Goal: Obtain resource: Obtain resource

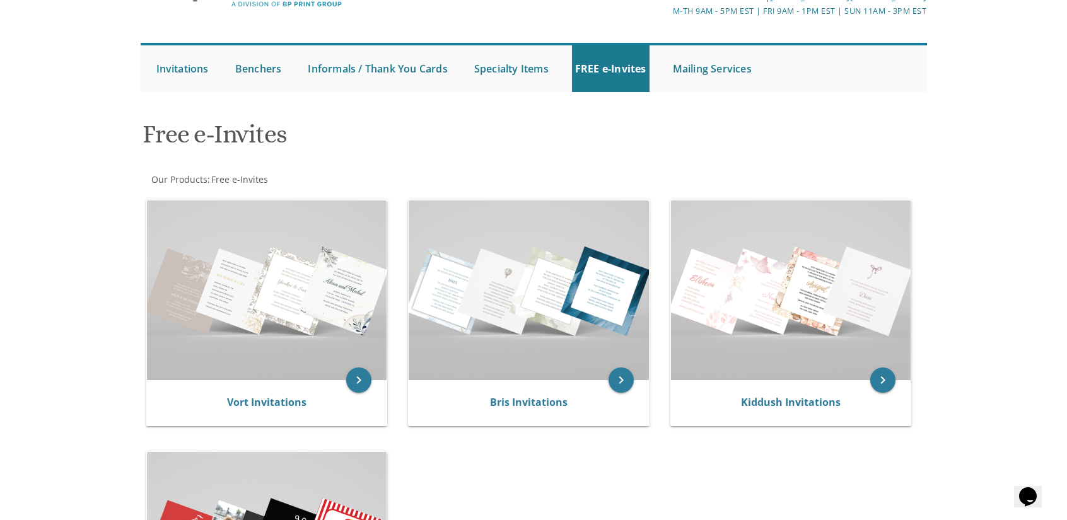
scroll to position [106, 0]
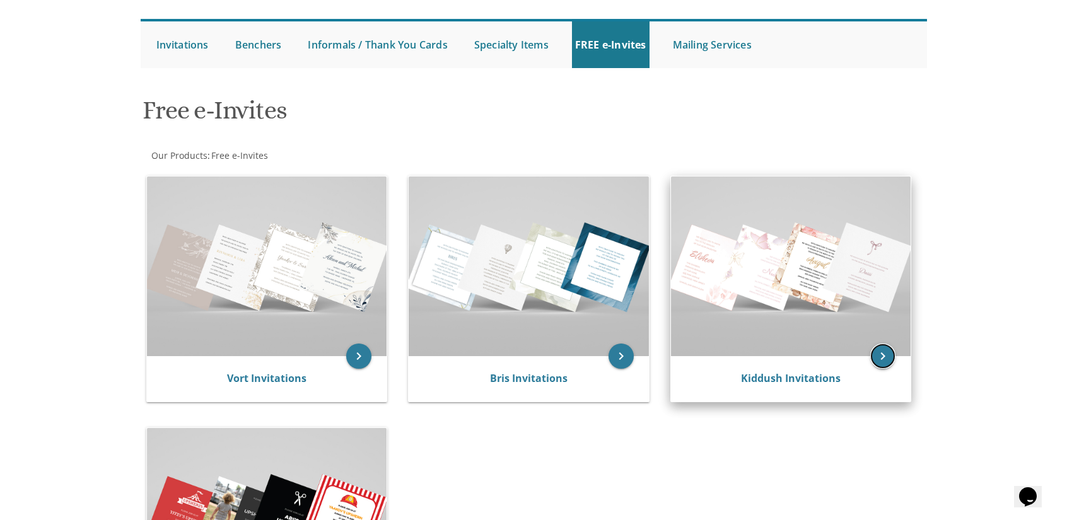
click at [888, 354] on icon "keyboard_arrow_right" at bounding box center [882, 356] width 25 height 25
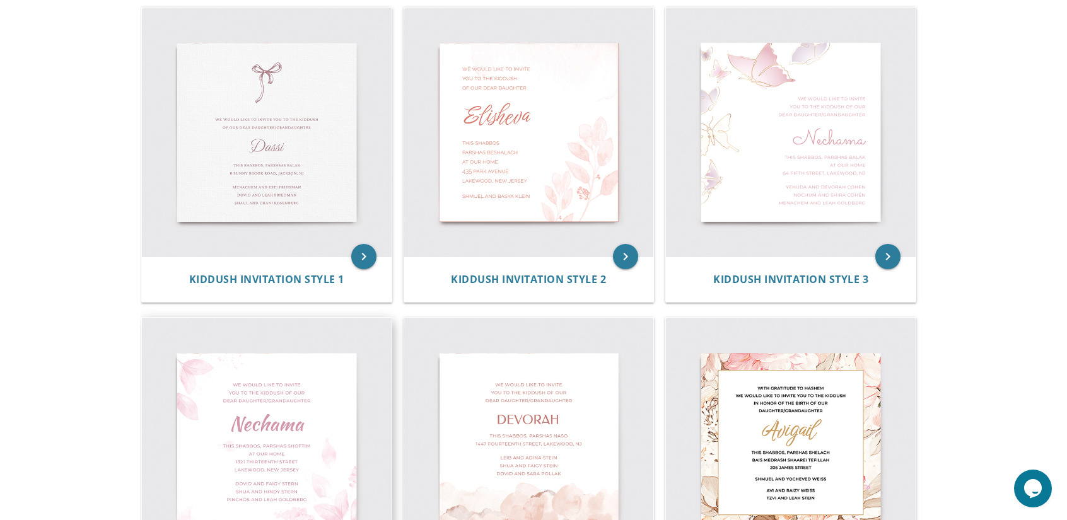
scroll to position [267, 0]
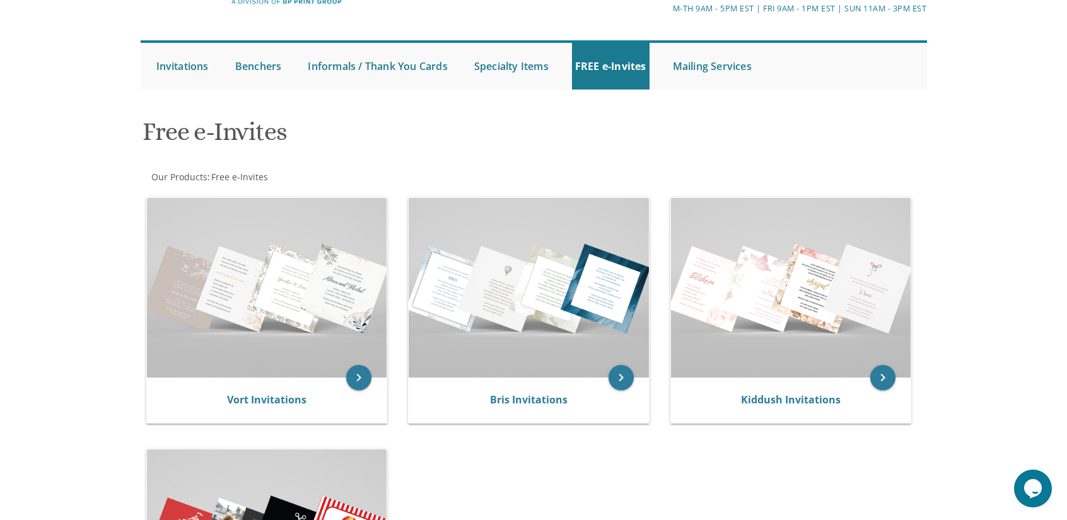
scroll to position [83, 0]
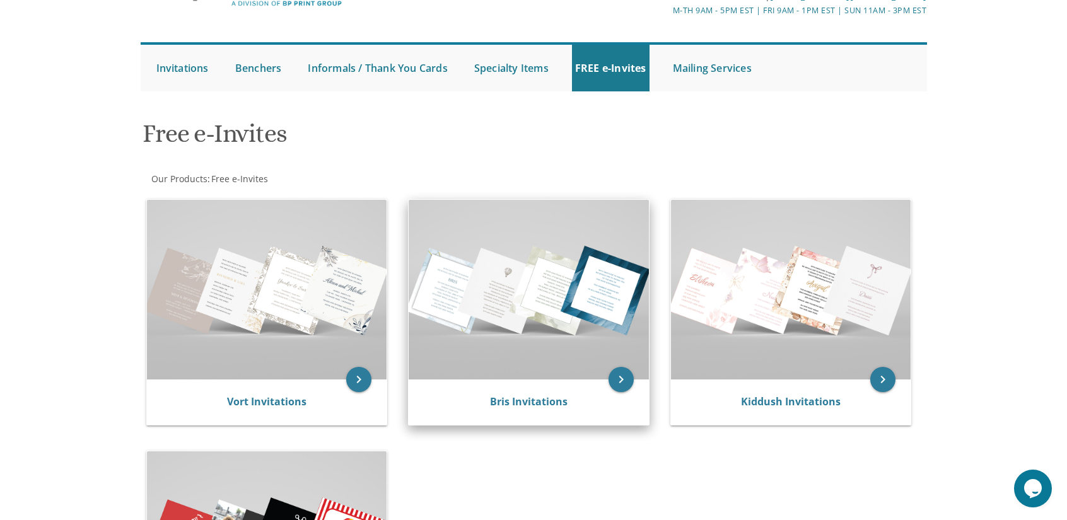
click at [508, 313] on img at bounding box center [529, 290] width 240 height 180
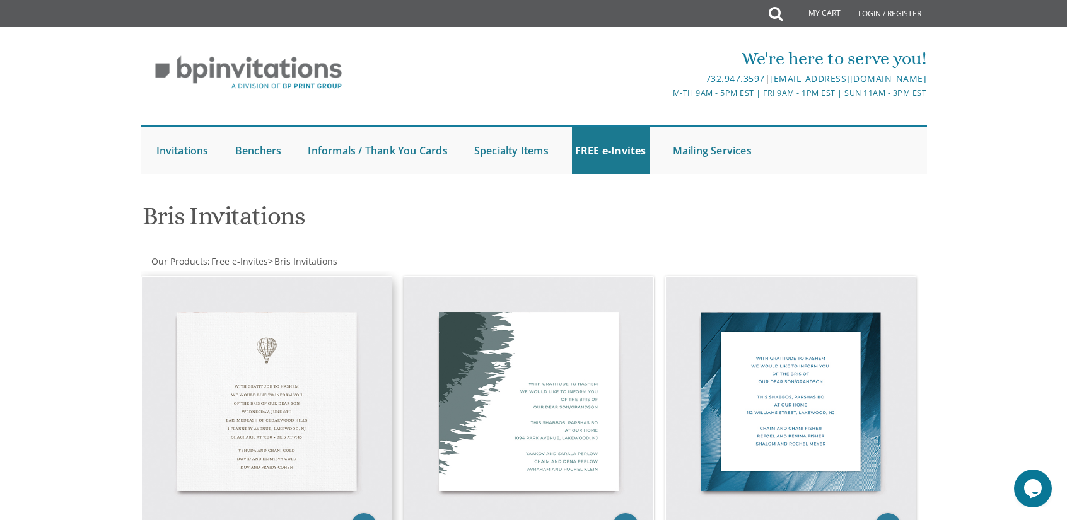
click at [288, 371] on img at bounding box center [267, 402] width 250 height 250
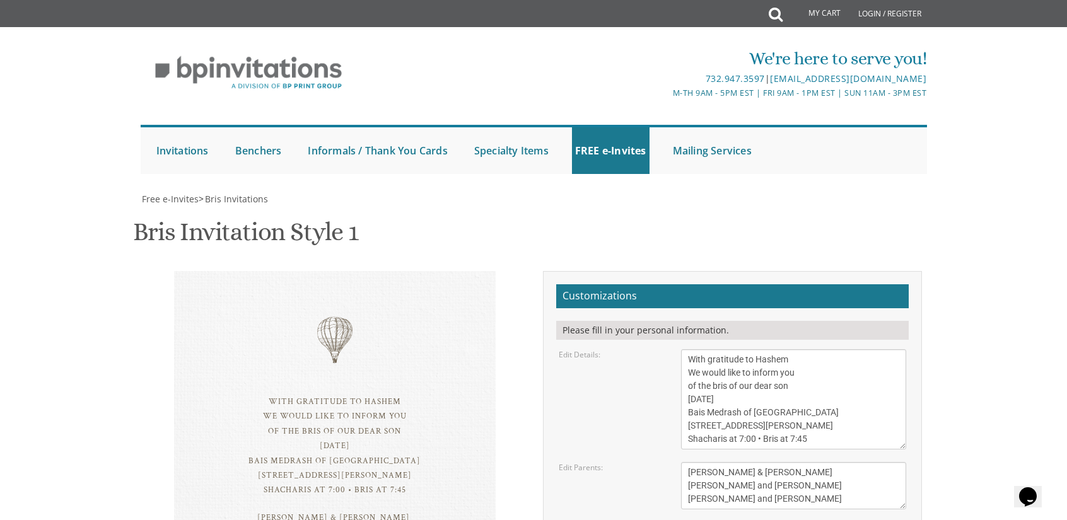
scroll to position [141, 0]
click at [714, 349] on textarea "With gratitude to Hashem We would like to inform you of the bris of our dear so…" at bounding box center [794, 399] width 226 height 100
click at [795, 349] on textarea "With gratitude to Hashem We would like to inform you of the bris of our dear so…" at bounding box center [794, 399] width 226 height 100
drag, startPoint x: 769, startPoint y: 258, endPoint x: 686, endPoint y: 256, distance: 83.3
click at [686, 349] on textarea "With gratitude to Hashem We would like to inform you of the bris of our dear so…" at bounding box center [794, 399] width 226 height 100
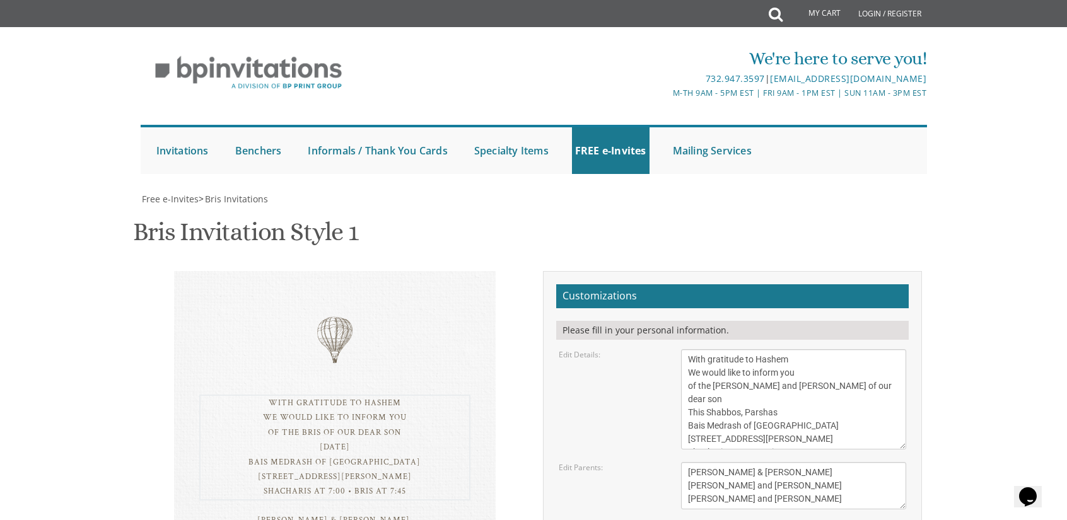
click at [776, 462] on textarea "Tzvi & Miriam Friedman Michoel and Chana Friedman Yisroel and Rochel David" at bounding box center [794, 485] width 226 height 47
click at [808, 349] on textarea "With gratitude to Hashem We would like to inform you of the bris of our dear so…" at bounding box center [794, 399] width 226 height 100
click at [783, 462] on textarea "Tzvi & Miriam Friedman Michoel and Chana Friedman Yisroel and Rochel David" at bounding box center [794, 485] width 226 height 47
click at [783, 349] on textarea "With gratitude to Hashem We would like to inform you of the bris of our dear so…" at bounding box center [794, 399] width 226 height 100
click at [732, 349] on textarea "With gratitude to Hashem We would like to inform you of the bris of our dear so…" at bounding box center [794, 399] width 226 height 100
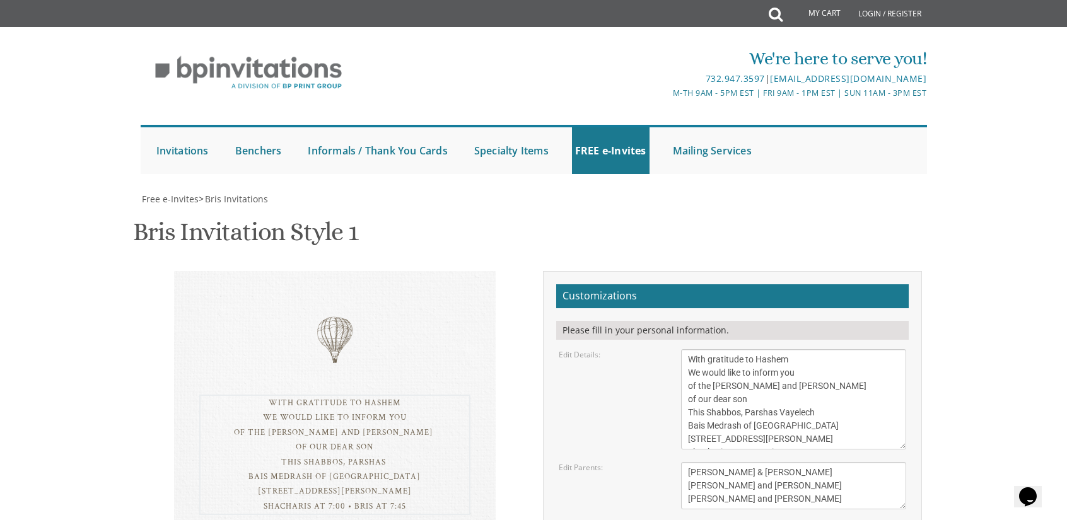
click at [732, 349] on textarea "With gratitude to Hashem We would like to inform you of the bris of our dear so…" at bounding box center [794, 399] width 226 height 100
click at [758, 349] on textarea "With gratitude to Hashem We would like to inform you of the bris of our dear so…" at bounding box center [794, 399] width 226 height 100
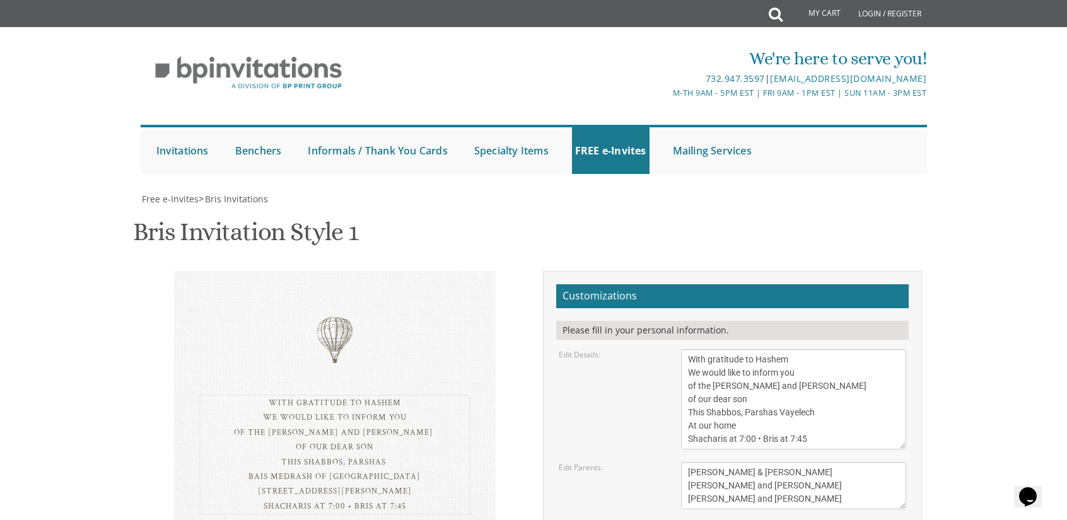
scroll to position [192, 0]
click at [751, 349] on textarea "With gratitude to Hashem We would like to inform you of the bris of our dear so…" at bounding box center [794, 399] width 226 height 100
click at [740, 349] on textarea "With gratitude to Hashem We would like to inform you of the bris of our dear so…" at bounding box center [794, 399] width 226 height 100
click at [685, 349] on textarea "With gratitude to Hashem We would like to inform you of the bris of our dear so…" at bounding box center [794, 399] width 226 height 100
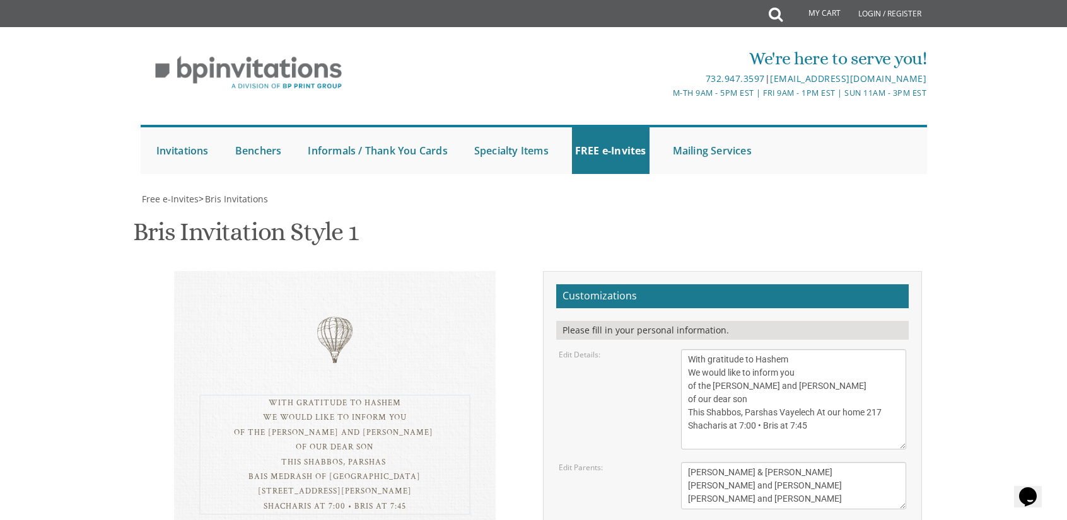
click at [865, 349] on textarea "With gratitude to Hashem We would like to inform you of the bris of our dear so…" at bounding box center [794, 399] width 226 height 100
click at [837, 349] on textarea "With gratitude to Hashem We would like to inform you of the bris of our dear so…" at bounding box center [794, 399] width 226 height 100
click at [762, 349] on textarea "With gratitude to Hashem We would like to inform you of the bris of our dear so…" at bounding box center [794, 399] width 226 height 100
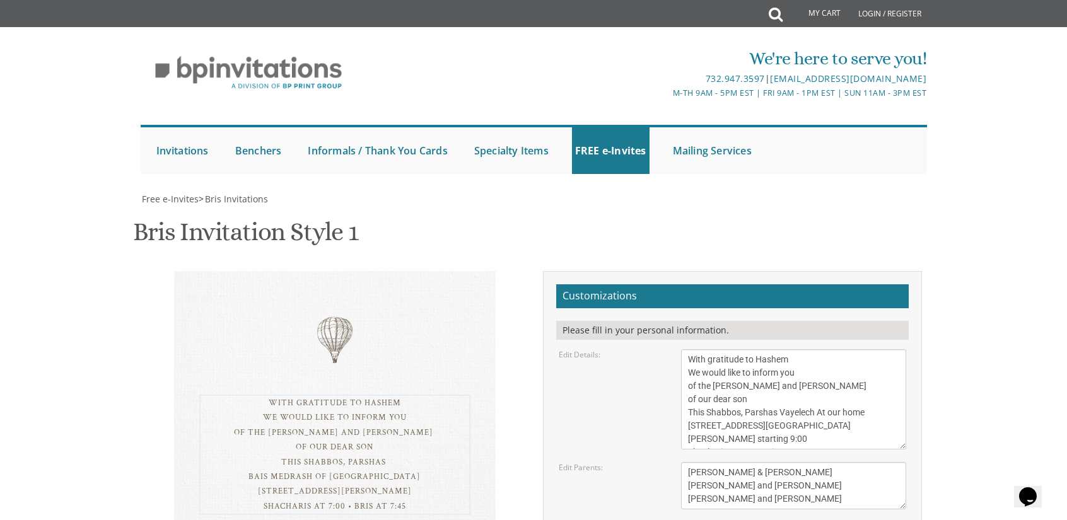
click at [762, 349] on textarea "With gratitude to Hashem We would like to inform you of the bris of our dear so…" at bounding box center [794, 399] width 226 height 100
click at [779, 349] on textarea "With gratitude to Hashem We would like to inform you of the bris of our dear so…" at bounding box center [794, 399] width 226 height 100
drag, startPoint x: 779, startPoint y: 202, endPoint x: 747, endPoint y: 197, distance: 31.9
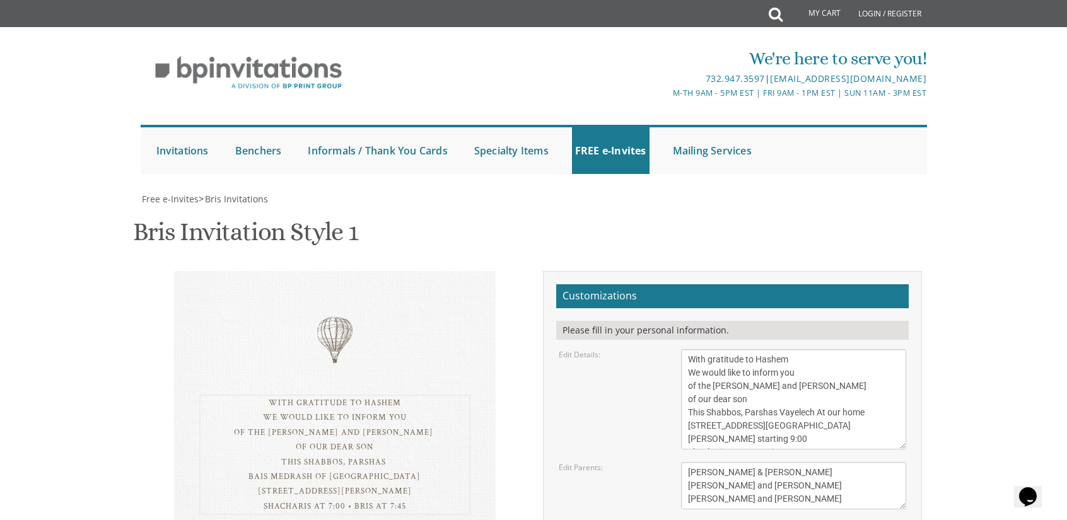
click at [747, 349] on textarea "With gratitude to Hashem We would like to inform you of the bris of our dear so…" at bounding box center [794, 399] width 226 height 100
type textarea "With gratitude to Hashem We would like to inform you of the Shalom Zachor and B…"
click at [757, 462] on textarea "Tzvi & Miriam Friedman Michoel and Chana Friedman Yisroel and Rochel David" at bounding box center [794, 485] width 226 height 47
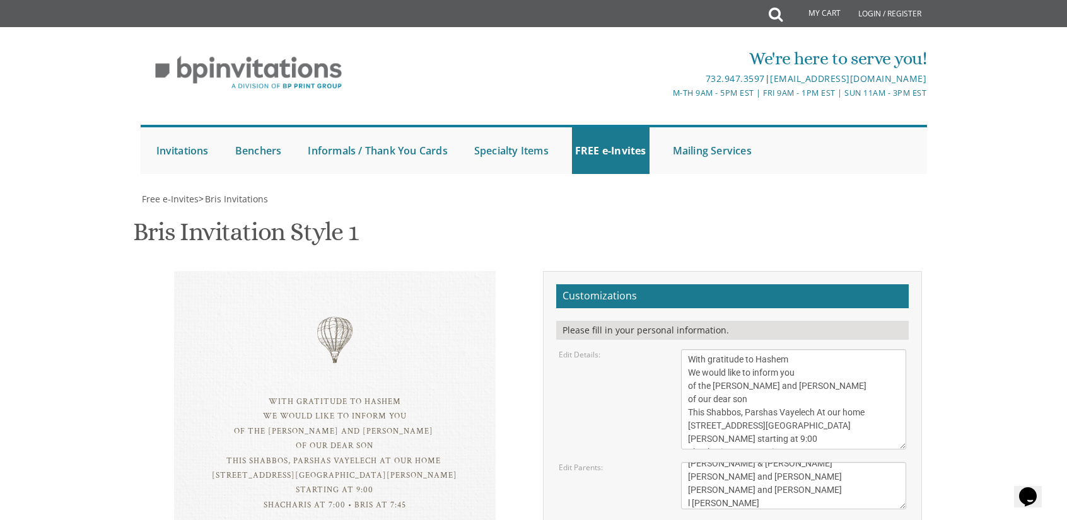
type textarea "Tzvi & Miriam Friedman Michoel and Chana Friedman Yisroel and Rochel David"
click at [810, 349] on textarea "With gratitude to Hashem We would like to inform you of the bris of our dear so…" at bounding box center [794, 399] width 226 height 100
click at [685, 349] on textarea "With gratitude to Hashem We would like to inform you of the bris of our dear so…" at bounding box center [794, 399] width 226 height 100
click at [778, 462] on textarea "Tzvi & Miriam Friedman Michoel and Chana Friedman Yisroel and Rochel David" at bounding box center [794, 485] width 226 height 47
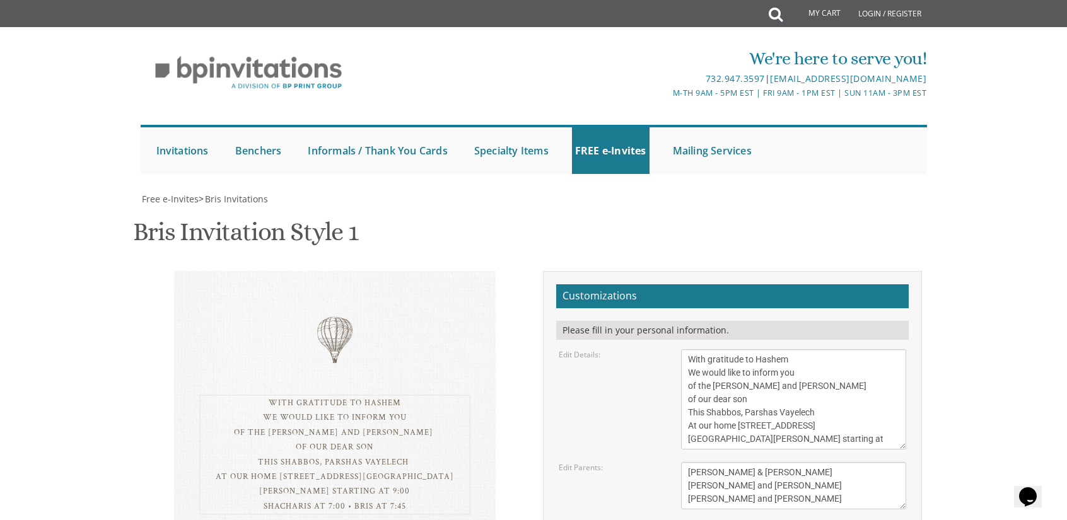
click at [812, 349] on textarea "With gratitude to Hashem We would like to inform you of the bris of our dear so…" at bounding box center [794, 399] width 226 height 100
drag, startPoint x: 737, startPoint y: 199, endPoint x: 804, endPoint y: 202, distance: 67.5
click at [804, 349] on textarea "With gratitude to Hashem We would like to inform you of the bris of our dear so…" at bounding box center [794, 399] width 226 height 100
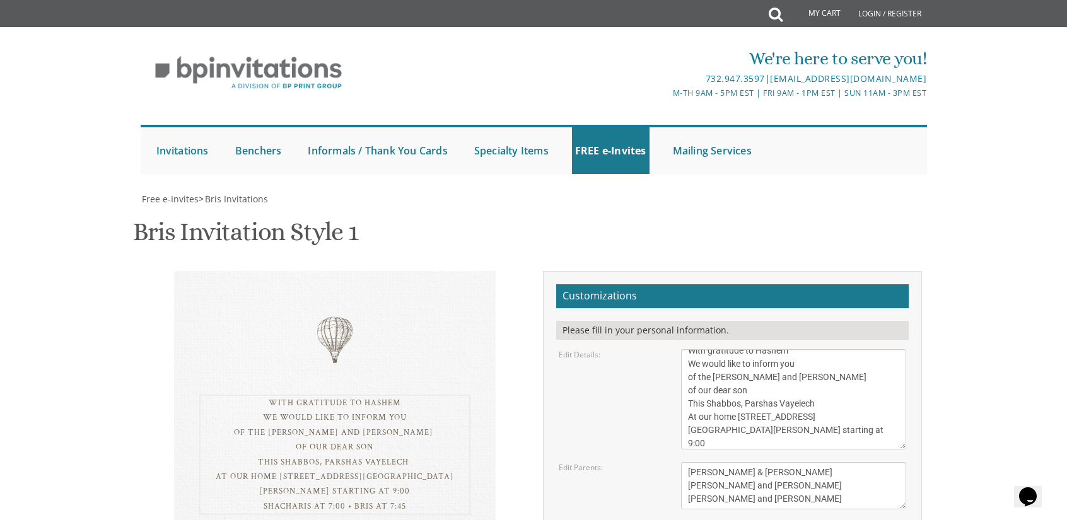
type textarea "With gratitude to Hashem We would like to inform you of the Shalom Zachor and B…"
click at [772, 462] on textarea "Tzvi & Miriam Friedman Michoel and Chana Friedman Yisroel and Rochel David" at bounding box center [794, 485] width 226 height 47
drag, startPoint x: 800, startPoint y: 262, endPoint x: 676, endPoint y: 225, distance: 129.5
click at [676, 462] on div "Tzvi & Miriam Friedman Michoel and Chana Friedman Yisroel and Rochel David" at bounding box center [794, 485] width 245 height 47
type textarea "Aharon Yoel and Sara Leah Sperka"
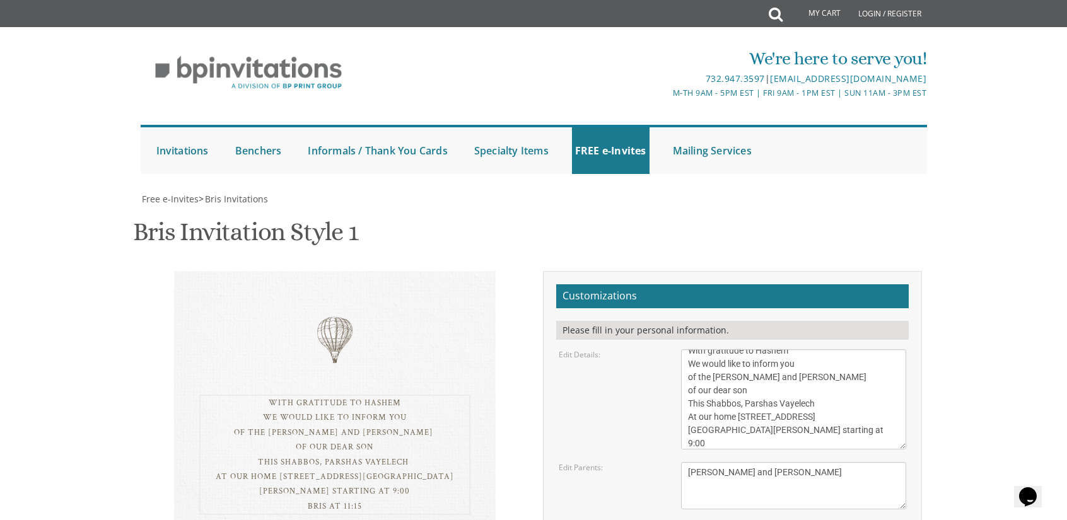
click at [805, 349] on textarea "With gratitude to Hashem We would like to inform you of the bris of our dear so…" at bounding box center [794, 399] width 226 height 100
click at [325, 395] on div "With gratitude to Hashem We would like to inform you of the Shalom Zachor and B…" at bounding box center [334, 455] width 271 height 120
click at [325, 395] on div "With gratitude to Hashem We would like to inform you of the Shalom Zachor and B…" at bounding box center [334, 454] width 271 height 118
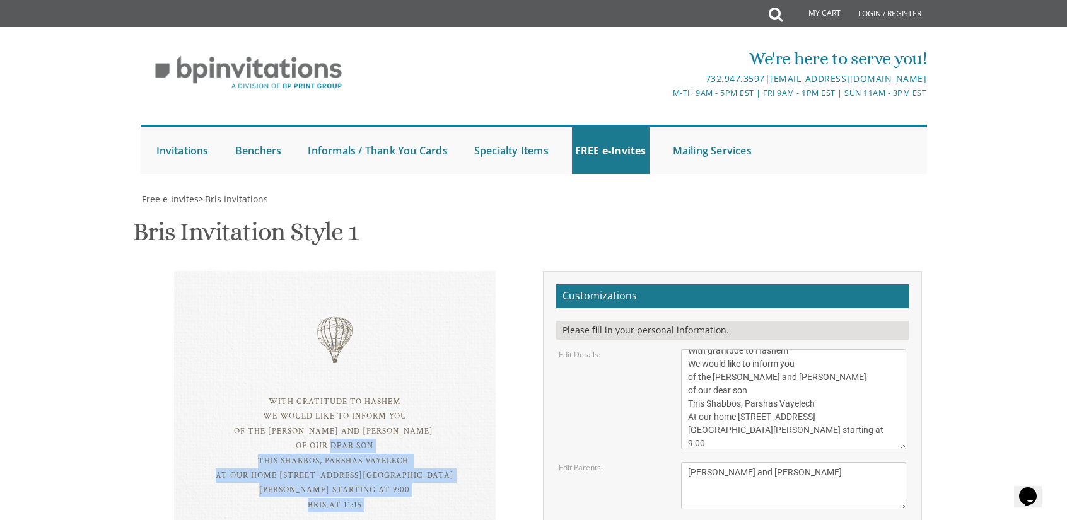
drag, startPoint x: 325, startPoint y: 223, endPoint x: 334, endPoint y: 267, distance: 45.0
click at [334, 395] on div "With gratitude to Hashem We would like to inform you of the Shalom Zachor and B…" at bounding box center [334, 454] width 271 height 118
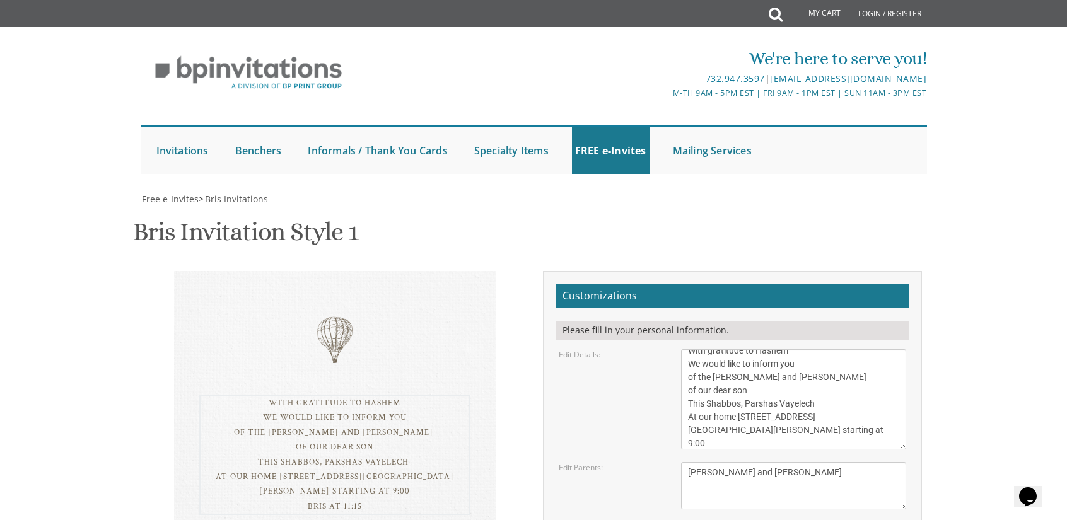
drag, startPoint x: 755, startPoint y: 209, endPoint x: 738, endPoint y: 202, distance: 18.2
click at [738, 349] on textarea "With gratitude to Hashem We would like to inform you of the bris of our dear so…" at bounding box center [794, 399] width 226 height 100
drag, startPoint x: 689, startPoint y: 161, endPoint x: 777, endPoint y: 216, distance: 103.9
click at [777, 284] on form "Customizations Please fill in your personal information. Edit Details: Edit Par…" at bounding box center [732, 452] width 353 height 337
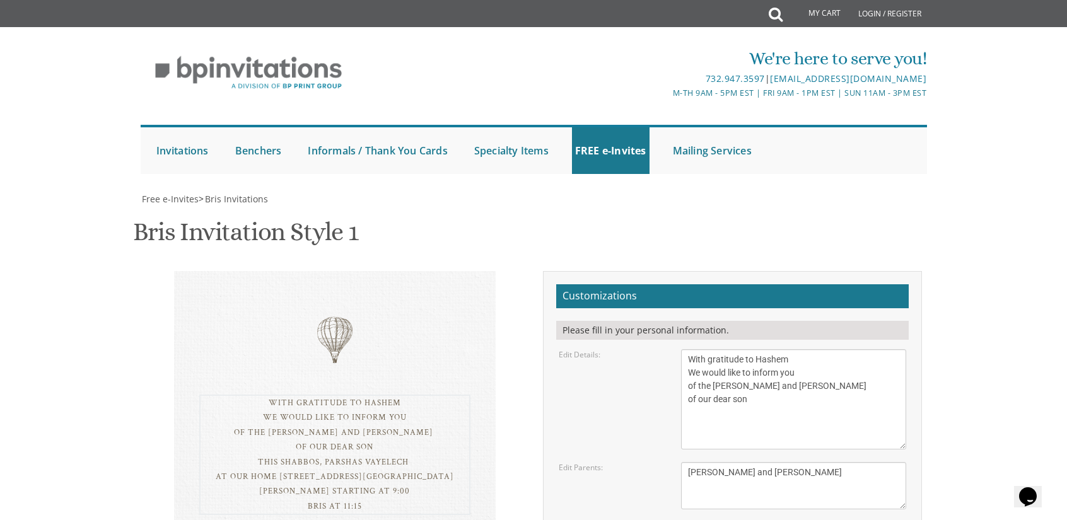
scroll to position [0, 0]
click at [685, 349] on textarea "With gratitude to Hashem We would like to inform you of the bris of our dear so…" at bounding box center [794, 399] width 226 height 100
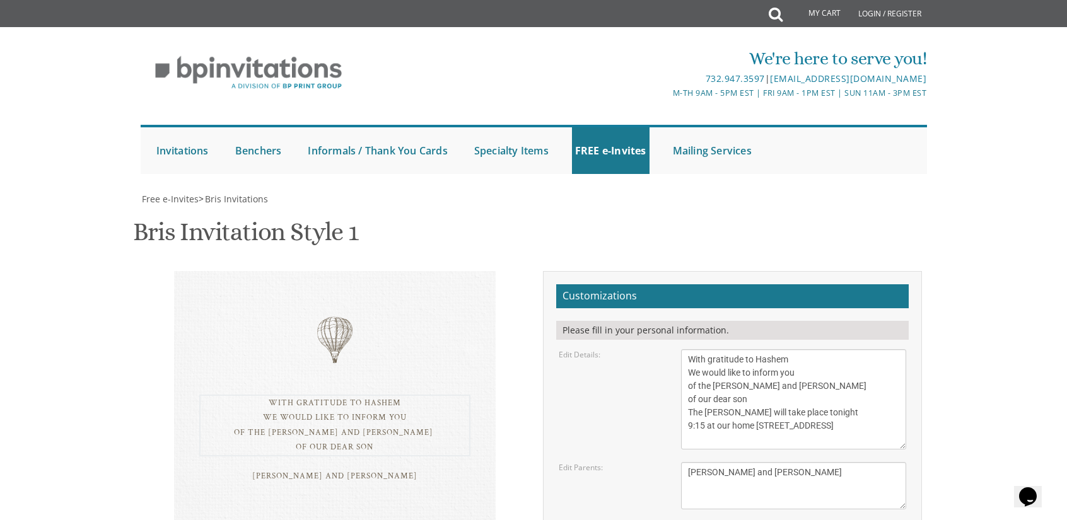
drag, startPoint x: 704, startPoint y: 175, endPoint x: 691, endPoint y: 175, distance: 13.2
click at [691, 349] on textarea "With gratitude to Hashem We would like to inform you of the bris of our dear so…" at bounding box center [794, 399] width 226 height 100
click at [702, 349] on textarea "With gratitude to Hashem We would like to inform you of the bris of our dear so…" at bounding box center [794, 399] width 226 height 100
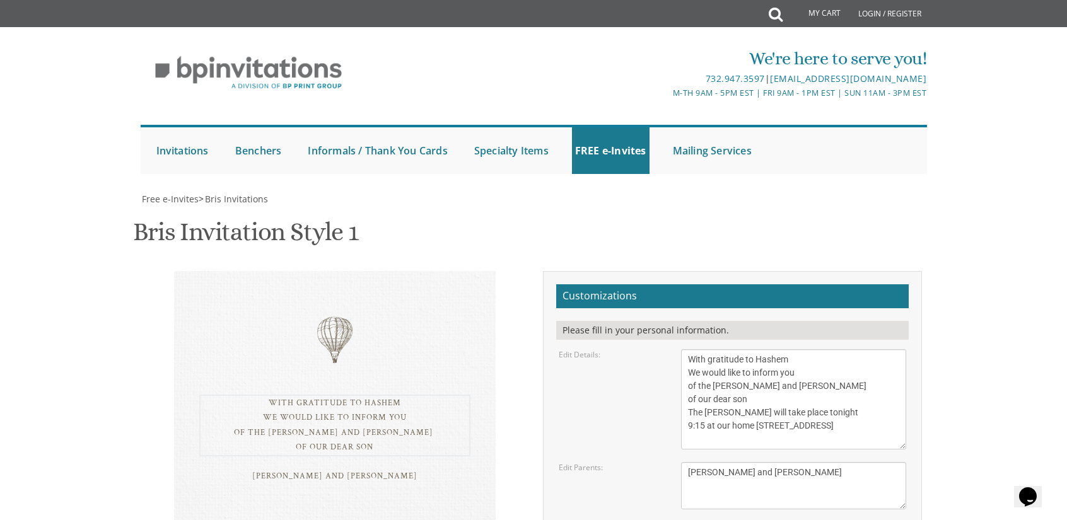
drag, startPoint x: 834, startPoint y: 193, endPoint x: 689, endPoint y: 174, distance: 146.9
click at [689, 349] on textarea "With gratitude to Hashem We would like to inform you of the bris of our dear so…" at bounding box center [794, 399] width 226 height 100
paste textarea "Vayelech"
click at [820, 349] on textarea "With gratitude to Hashem We would like to inform you of the bris of our dear so…" at bounding box center [794, 399] width 226 height 100
click at [818, 349] on textarea "With gratitude to Hashem We would like to inform you of the bris of our dear so…" at bounding box center [794, 399] width 226 height 100
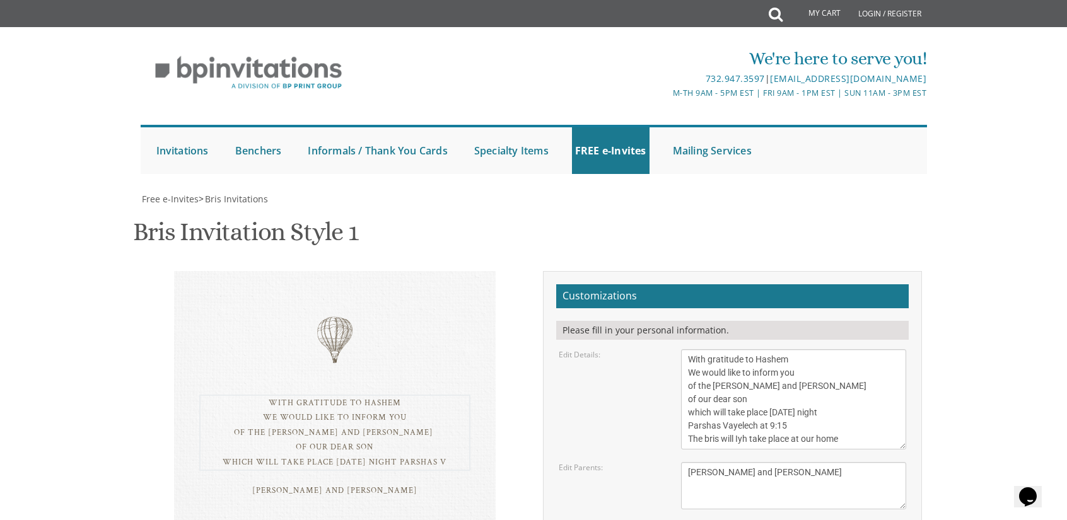
scroll to position [9, 0]
click at [795, 462] on textarea "Tzvi & Miriam Friedman Michoel and Chana Friedman Yisroel and Rochel David" at bounding box center [794, 485] width 226 height 47
drag, startPoint x: 791, startPoint y: 192, endPoint x: 864, endPoint y: 202, distance: 73.8
click at [864, 349] on textarea "With gratitude to Hashem We would like to inform you of the bris of our dear so…" at bounding box center [794, 399] width 226 height 100
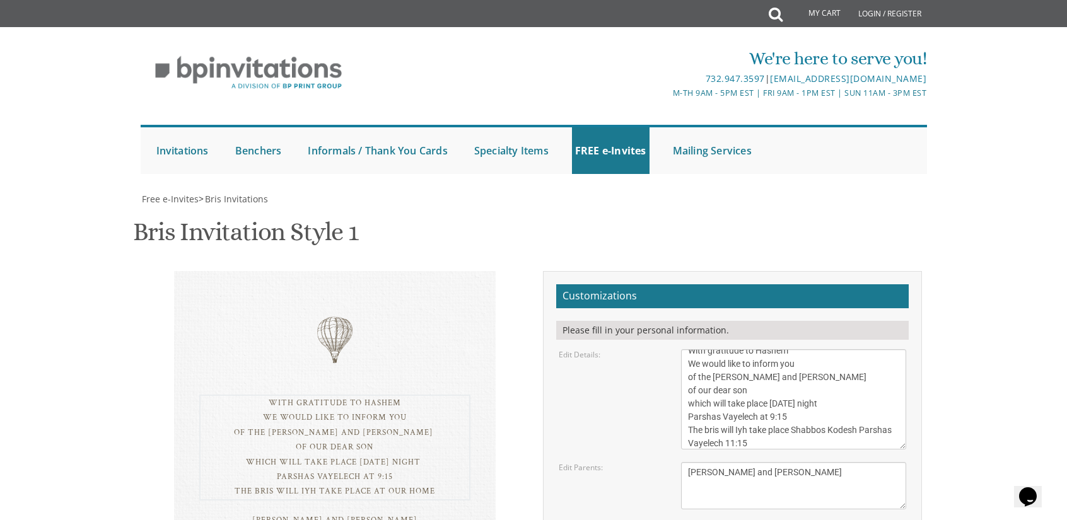
click at [828, 349] on textarea "With gratitude to Hashem We would like to inform you of the bris of our dear so…" at bounding box center [794, 399] width 226 height 100
click at [438, 395] on div "With gratitude to Hashem We would like to inform you of the Shalom Zachor and B…" at bounding box center [334, 448] width 271 height 106
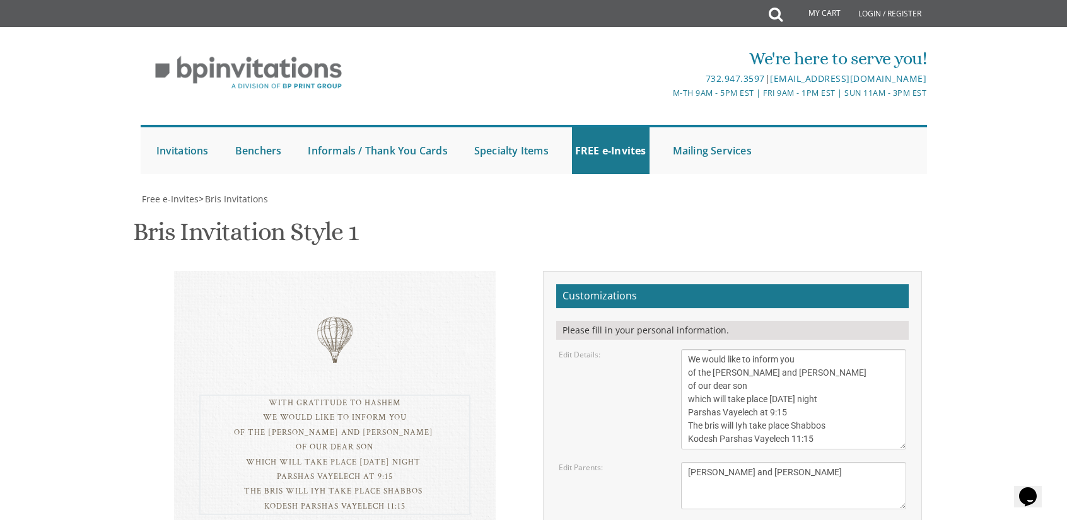
drag, startPoint x: 685, startPoint y: 170, endPoint x: 878, endPoint y: 234, distance: 202.8
click at [878, 284] on form "Customizations Please fill in your personal information. Edit Details: Edit Par…" at bounding box center [732, 452] width 353 height 337
paste textarea "This Shabbos, Parshas Vayelech At our home 217 Upland Road Shalom Zachor starti…"
click at [862, 349] on textarea "With gratitude to Hashem We would like to inform you of the bris of our dear so…" at bounding box center [794, 399] width 226 height 100
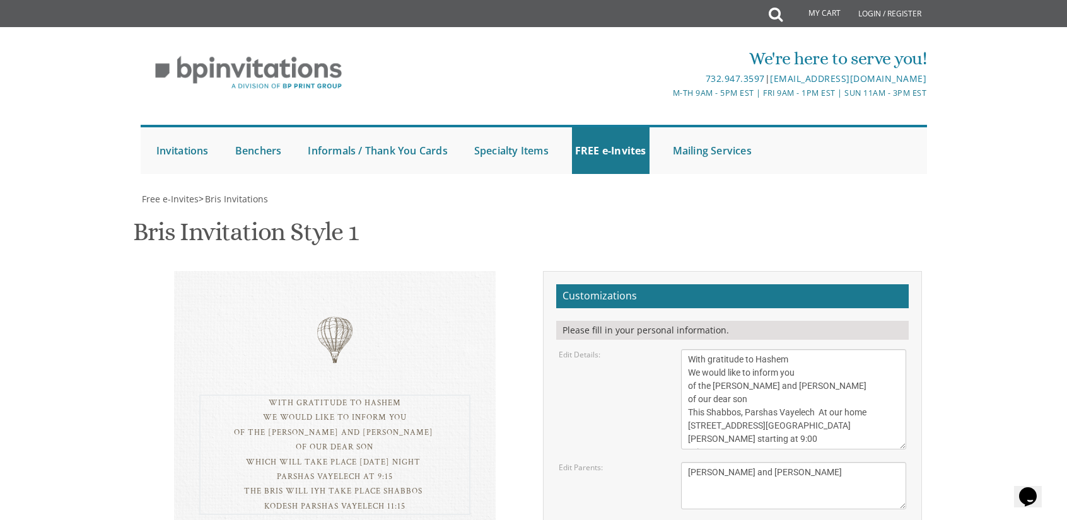
click at [702, 349] on textarea "With gratitude to Hashem We would like to inform you of the bris of our dear so…" at bounding box center [794, 399] width 226 height 100
type textarea "With gratitude to Hashem We would like to inform you of the Shalom Zachor and B…"
click at [830, 462] on textarea "Tzvi & Miriam Friedman Michoel and Chana Friedman Yisroel and Rochel David" at bounding box center [794, 485] width 226 height 47
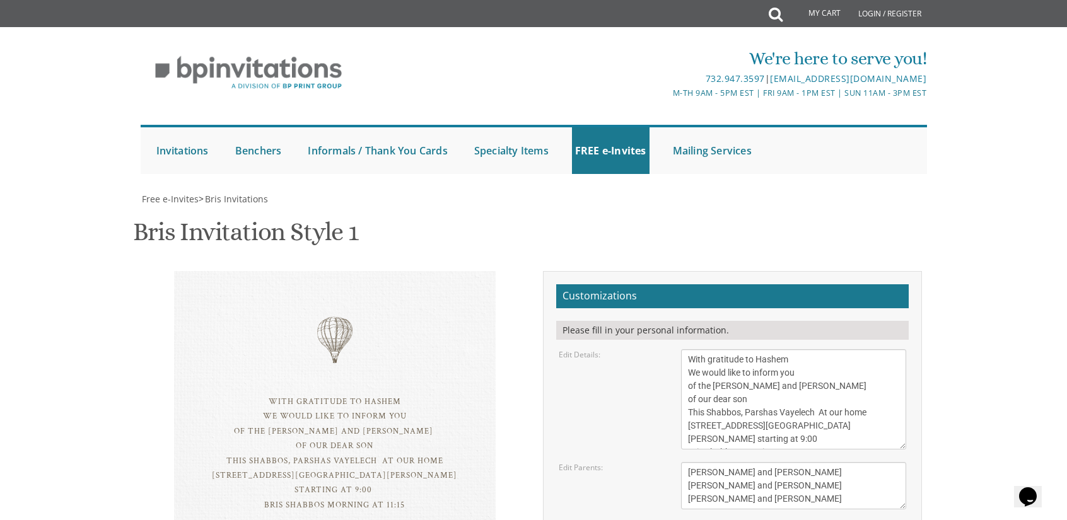
type textarea "Aharon Yoel and Sara Leah Sperka Nesanel and Tova Sperka Shmuel and Julie Weinr…"
click at [817, 349] on textarea "With gratitude to Hashem We would like to inform you of the bris of our dear so…" at bounding box center [794, 399] width 226 height 100
click at [815, 349] on textarea "With gratitude to Hashem We would like to inform you of the bris of our dear so…" at bounding box center [794, 399] width 226 height 100
click at [811, 349] on textarea "With gratitude to Hashem We would like to inform you of the bris of our dear so…" at bounding box center [794, 399] width 226 height 100
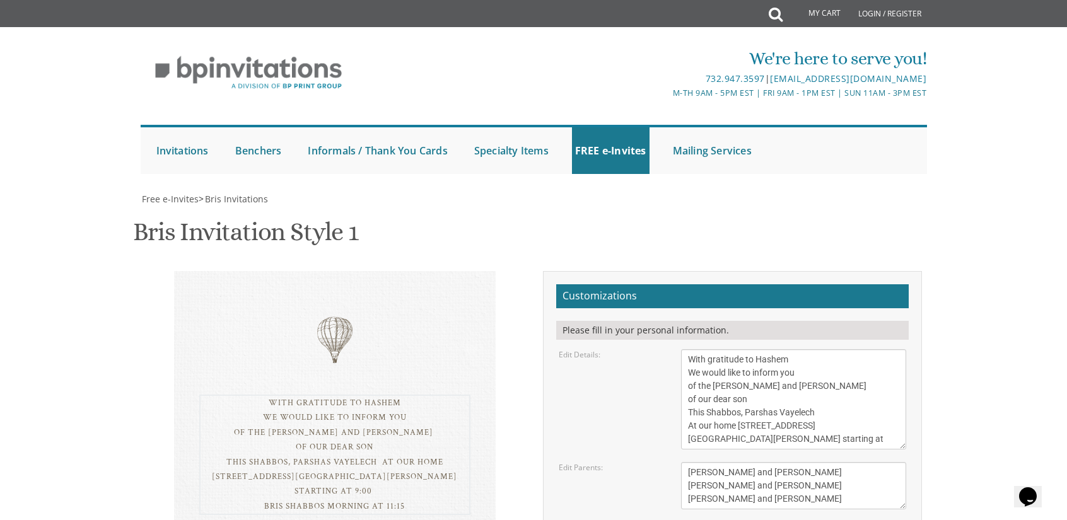
click at [810, 349] on textarea "With gratitude to Hashem We would like to inform you of the bris of our dear so…" at bounding box center [794, 399] width 226 height 100
click at [820, 462] on textarea "Tzvi & Miriam Friedman Michoel and Chana Friedman Yisroel and Rochel David" at bounding box center [794, 485] width 226 height 47
click at [814, 349] on textarea "With gratitude to Hashem We would like to inform you of the bris of our dear so…" at bounding box center [794, 399] width 226 height 100
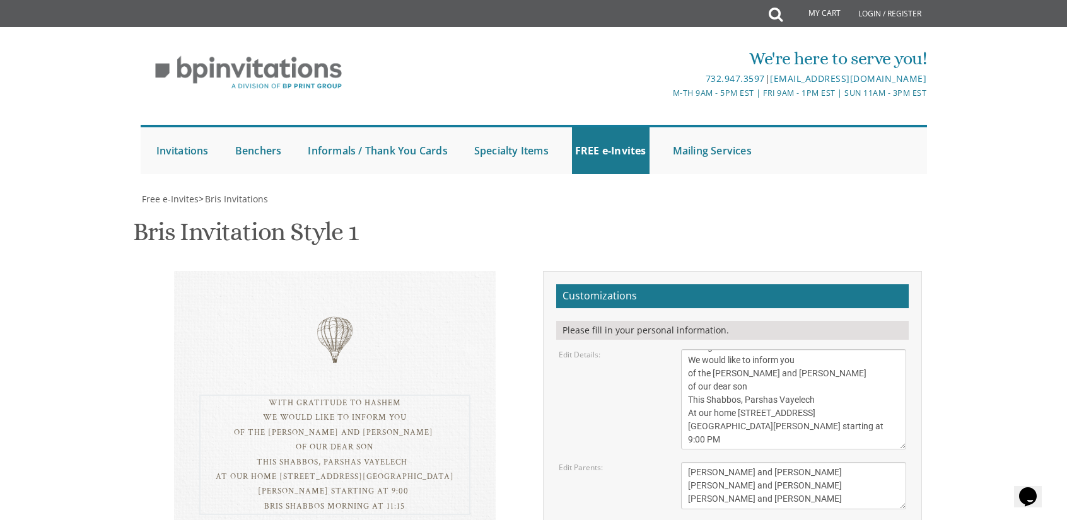
type textarea "With gratitude to Hashem We would like to inform you of the Shalom Zachor and B…"
click at [820, 462] on textarea "Tzvi & Miriam Friedman Michoel and Chana Friedman Yisroel and Rochel David" at bounding box center [794, 485] width 226 height 47
type input "[EMAIL_ADDRESS][DOMAIN_NAME]"
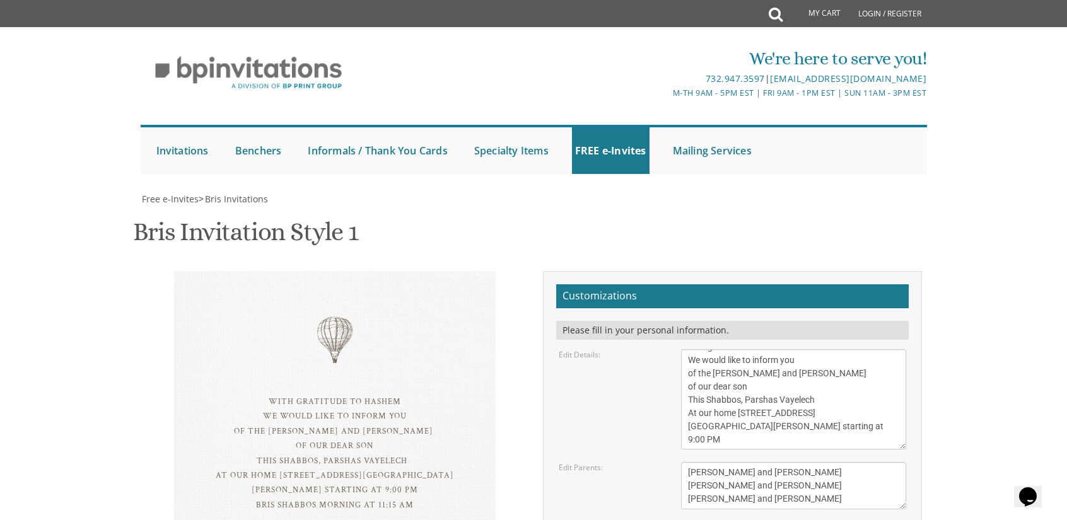
drag, startPoint x: 836, startPoint y: 340, endPoint x: 661, endPoint y: 242, distance: 201.0
click at [661, 284] on form "Customizations Please fill in your personal information. Edit Details: Edit Par…" at bounding box center [732, 452] width 353 height 337
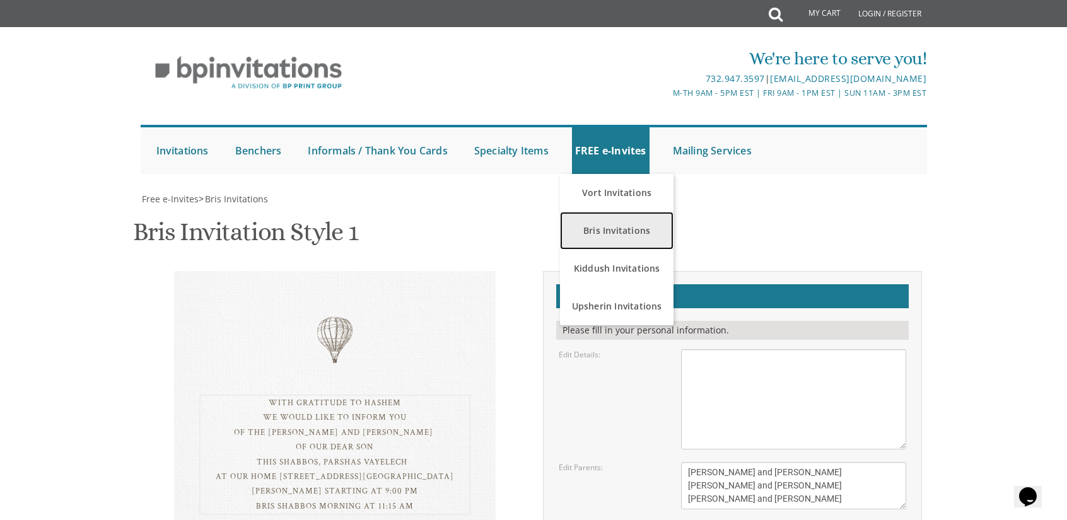
click at [622, 212] on link "Bris Invitations" at bounding box center [617, 231] width 114 height 38
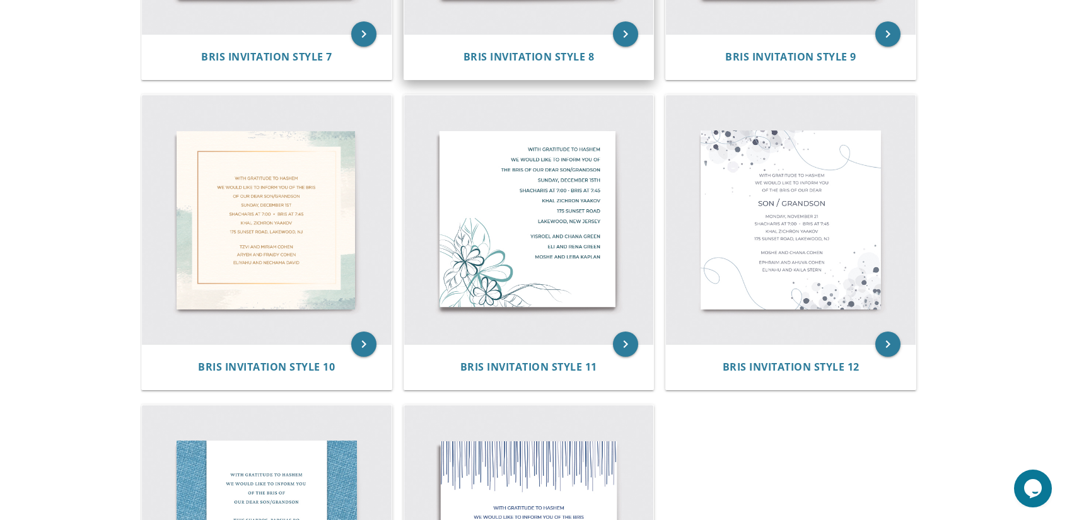
scroll to position [1110, 0]
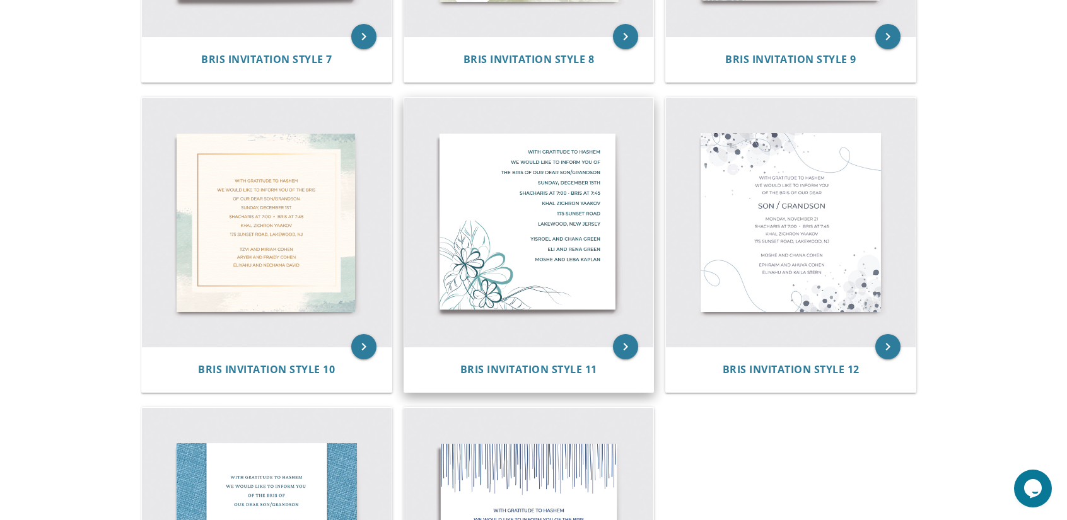
click at [524, 210] on img at bounding box center [529, 223] width 250 height 250
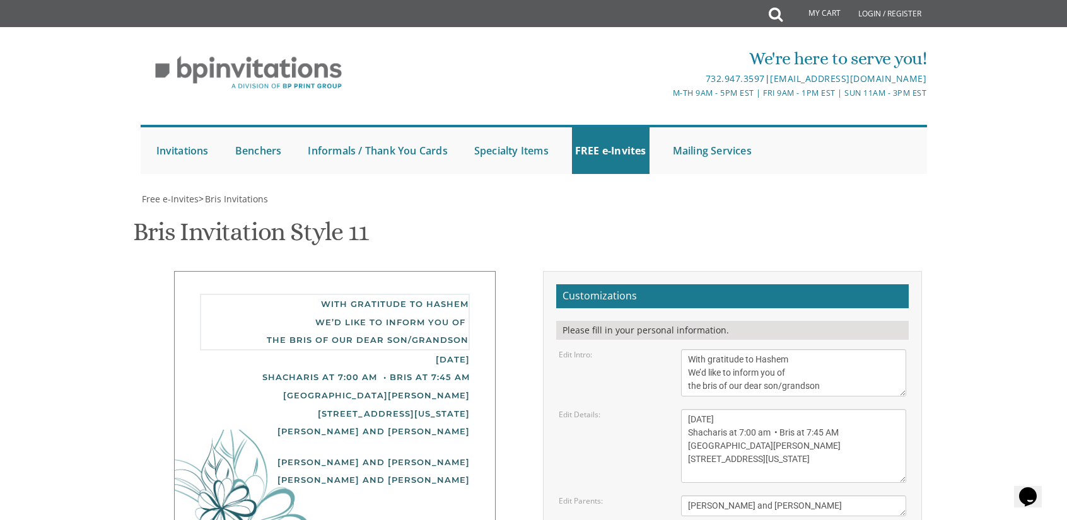
drag, startPoint x: 822, startPoint y: 385, endPoint x: 651, endPoint y: 332, distance: 178.9
click at [651, 332] on form "Customizations Please fill in your personal information. Edit Intro: With grati…" at bounding box center [732, 479] width 353 height 390
paste textarea "With gratitude to Hashem We would like to inform you of the Shalom Zachor and B…"
drag, startPoint x: 829, startPoint y: 391, endPoint x: 684, endPoint y: 366, distance: 146.5
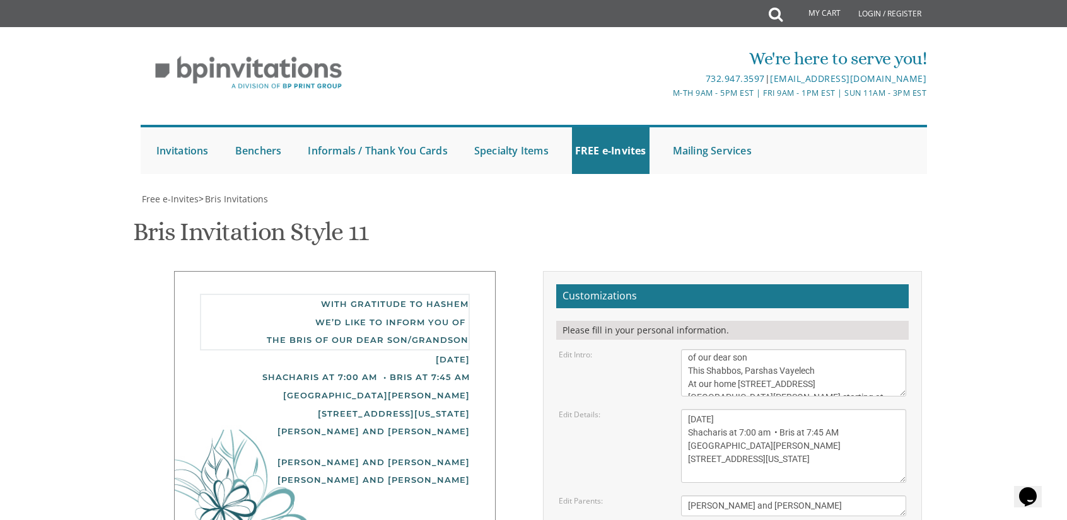
click at [684, 366] on textarea "With gratitude to Hashem We’d like to inform you of the bris of our dear son/gr…" at bounding box center [794, 372] width 226 height 47
type textarea "With gratitude to Hashem We would like to inform you of the Shalom Zachor and B…"
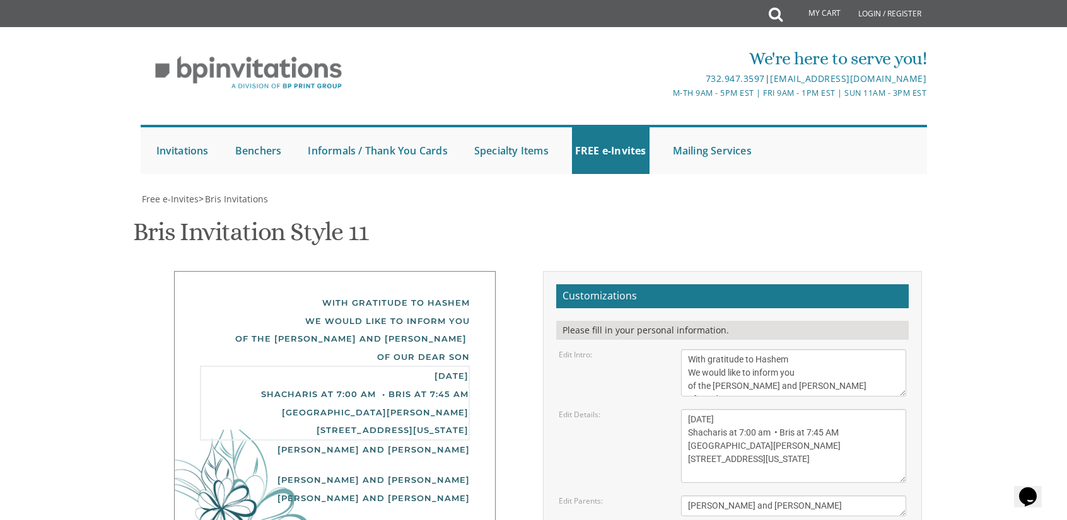
drag, startPoint x: 788, startPoint y: 474, endPoint x: 663, endPoint y: 391, distance: 150.1
click at [663, 391] on form "Customizations Please fill in your personal information. Edit Intro: With grati…" at bounding box center [732, 479] width 353 height 390
paste textarea "This Shabbos, Parshas Vayelech At our home 217 Upland Road Shalom Zachor starti…"
type textarea "This Shabbos, Parshas Vayelech At our home 217 Upland Road Shalom Zachor starti…"
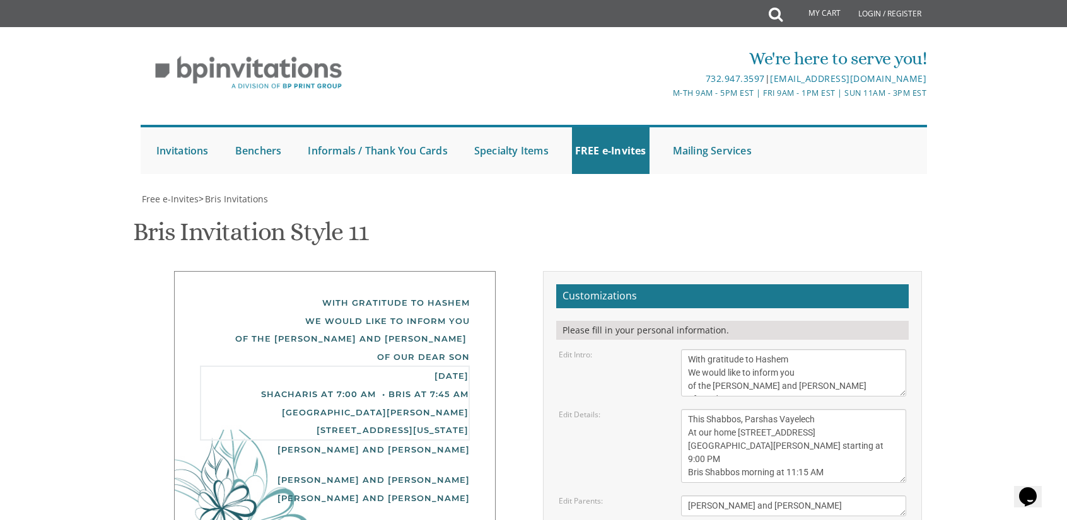
click at [752, 496] on textarea "Yisroel and Chana Green" at bounding box center [794, 506] width 226 height 21
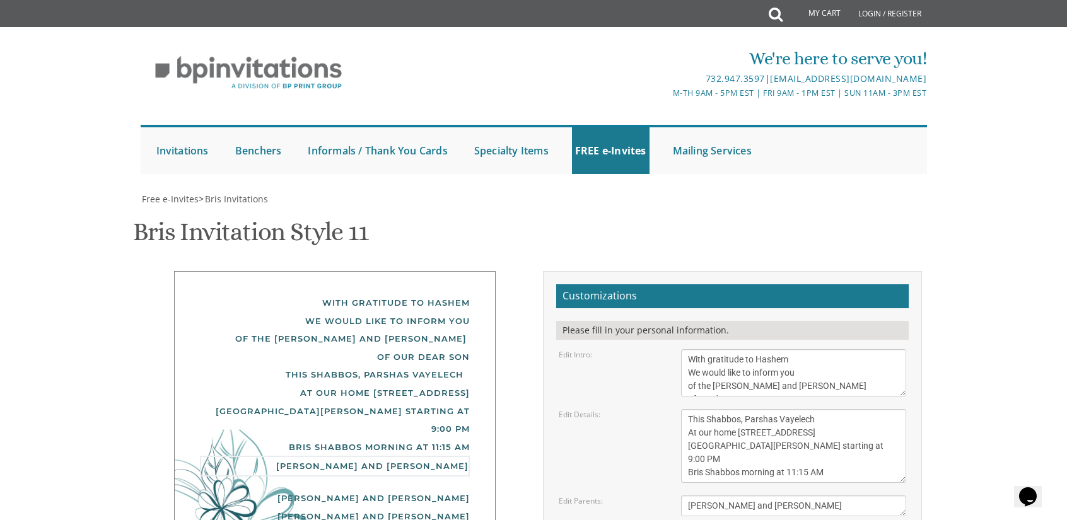
click at [752, 496] on textarea "Yisroel and Chana Green" at bounding box center [794, 506] width 226 height 21
type textarea "Aharon Yoel and Sara Leah Sperka"
drag, startPoint x: 684, startPoint y: 422, endPoint x: 873, endPoint y: 466, distance: 194.3
click at [873, 466] on form "Customizations Please fill in your personal information. Edit Intro: With grati…" at bounding box center [732, 479] width 353 height 390
type textarea "Nesanel and Tova Sperka Shmuel and Julie Weinreb"
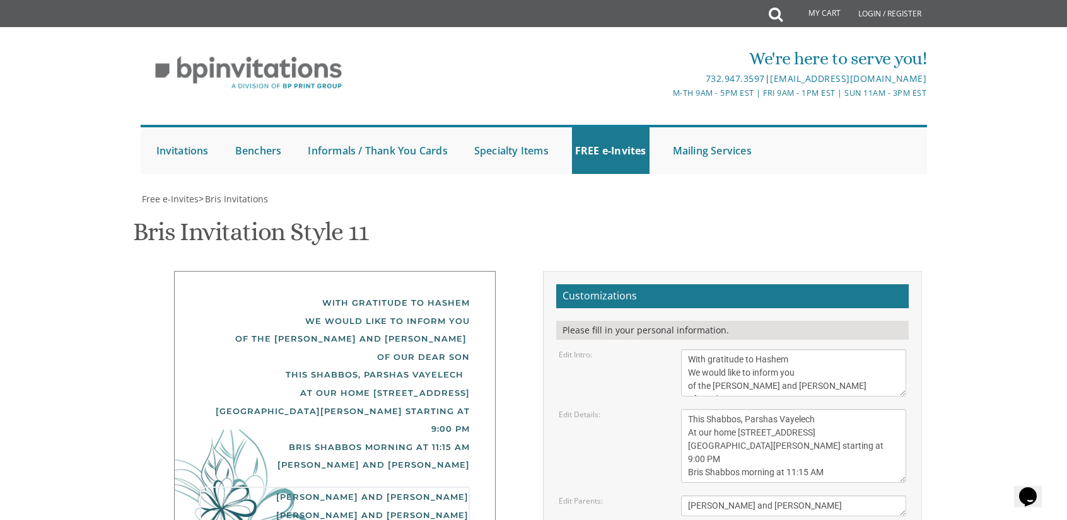
type input "brachamiriam95@gmail.com"
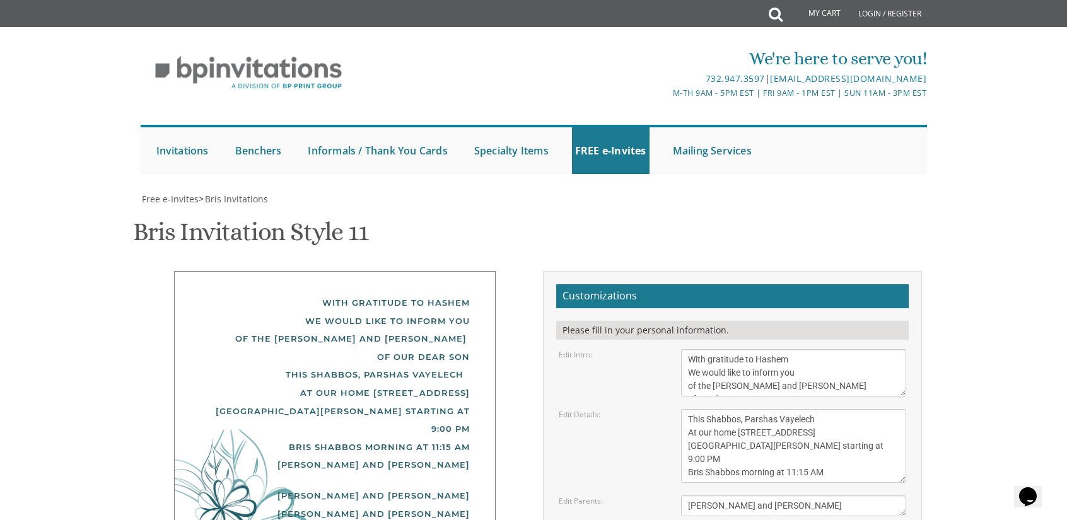
scroll to position [190, 0]
click at [825, 409] on textarea "Sunday, December 15th Shacharis at 7:00 am • Bris at 7:45 AM Khal Zichron Yaako…" at bounding box center [794, 446] width 226 height 74
type textarea "This Shabbos, Parshas Vayelech At our home 217 Upland Road Shalom Zachor starti…"
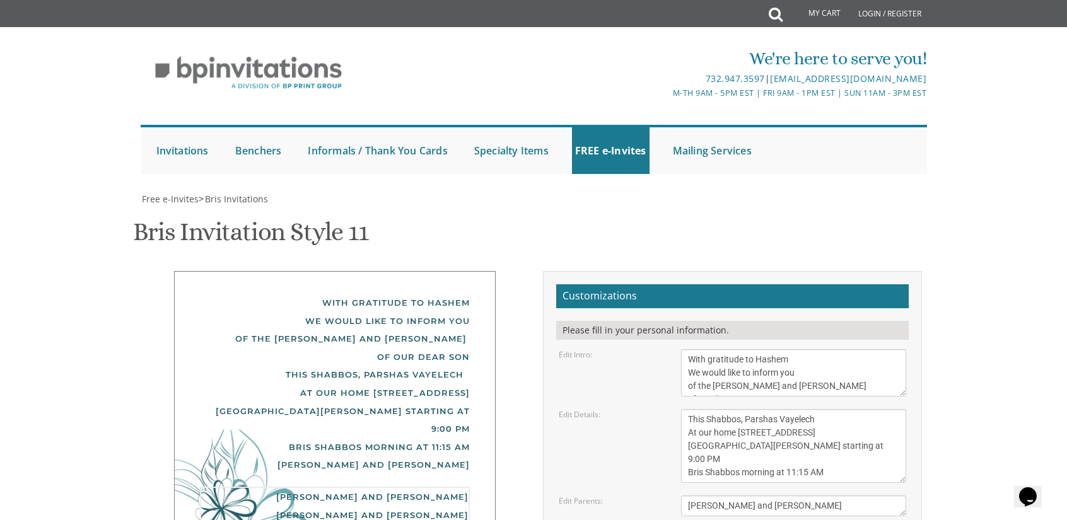
drag, startPoint x: 838, startPoint y: 431, endPoint x: 649, endPoint y: 370, distance: 198.8
click at [649, 370] on form "Customizations Please fill in your personal information. Edit Intro: With grati…" at bounding box center [732, 479] width 353 height 390
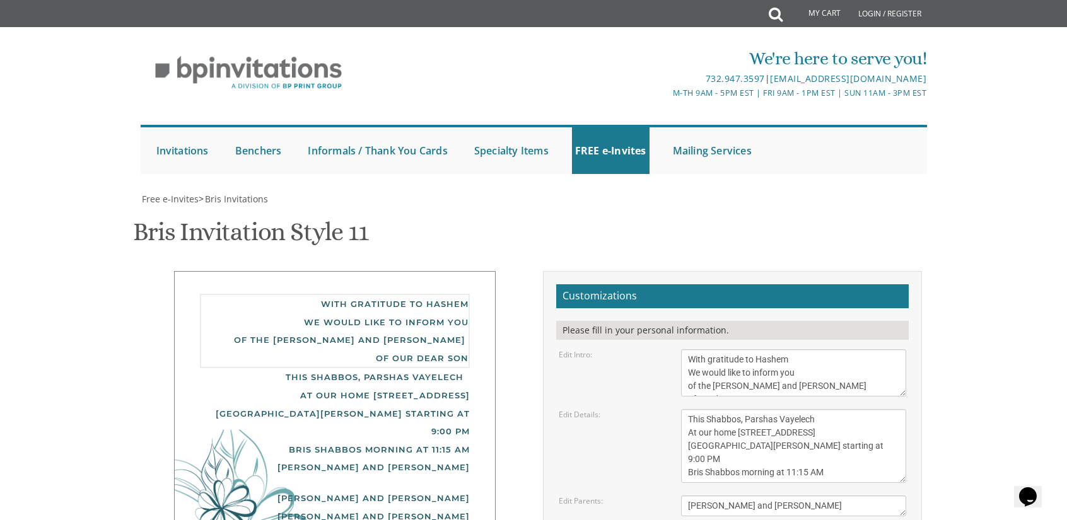
drag, startPoint x: 775, startPoint y: 353, endPoint x: 655, endPoint y: 305, distance: 129.4
click at [655, 305] on form "Customizations Please fill in your personal information. Edit Intro: With grati…" at bounding box center [732, 479] width 353 height 390
click at [617, 127] on link "FREE e-Invites" at bounding box center [611, 150] width 78 height 47
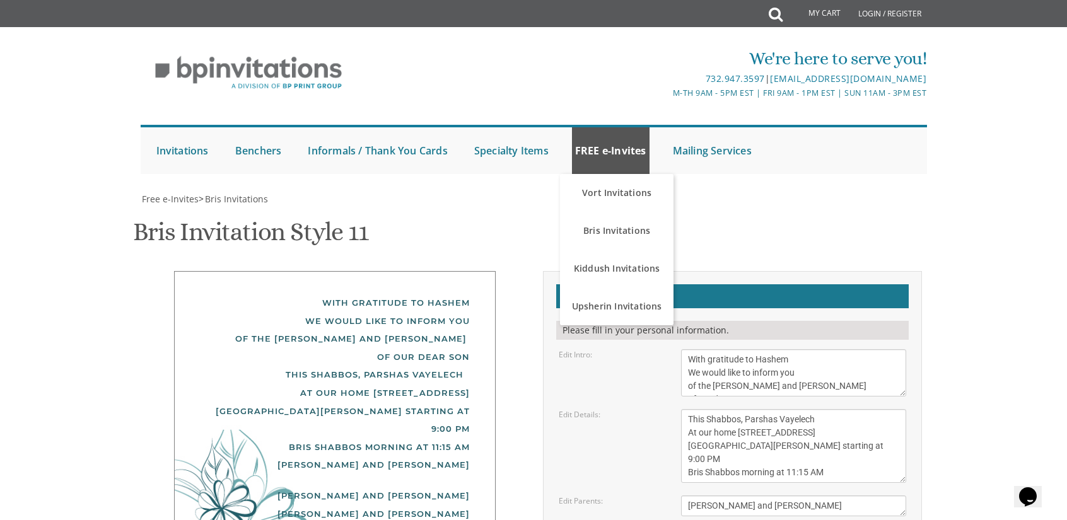
click at [598, 66] on div "We're here to serve you! 732.947.3597 | invitations@bpprintgroup.com M-Th 9am -…" at bounding box center [533, 73] width 788 height 66
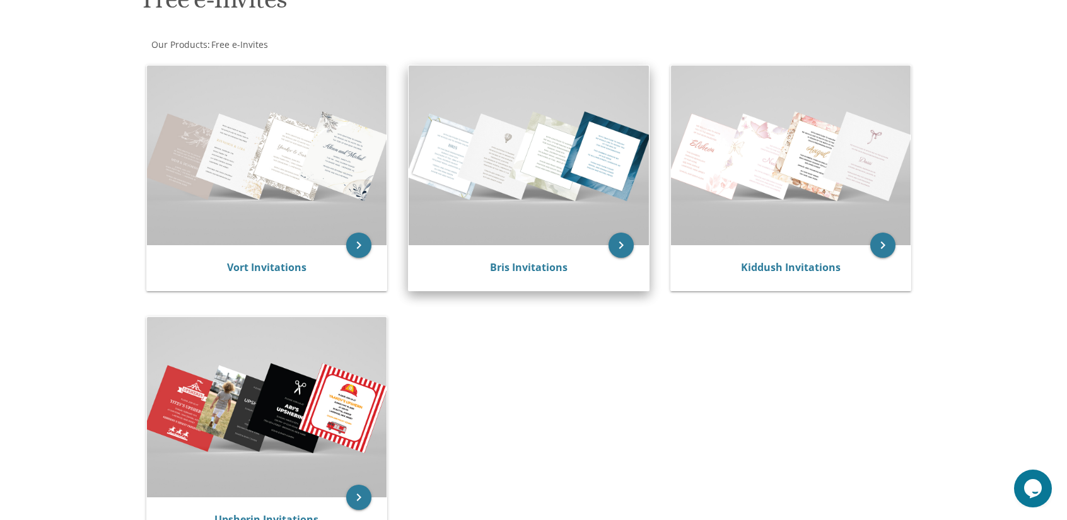
click at [594, 278] on div "Bris Invitations" at bounding box center [529, 267] width 240 height 45
click at [618, 245] on icon "keyboard_arrow_right" at bounding box center [621, 245] width 25 height 25
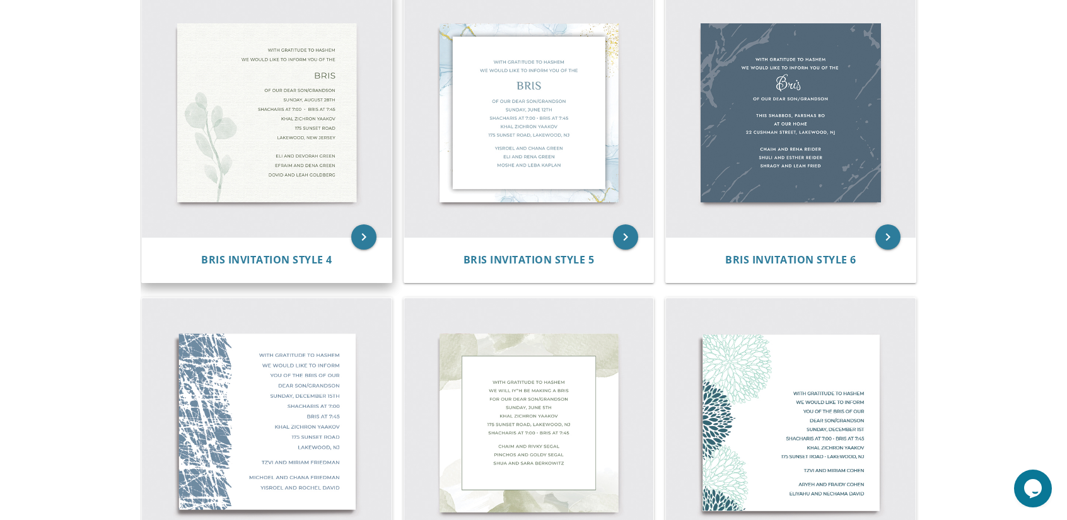
scroll to position [599, 0]
click at [274, 154] on img at bounding box center [267, 113] width 250 height 250
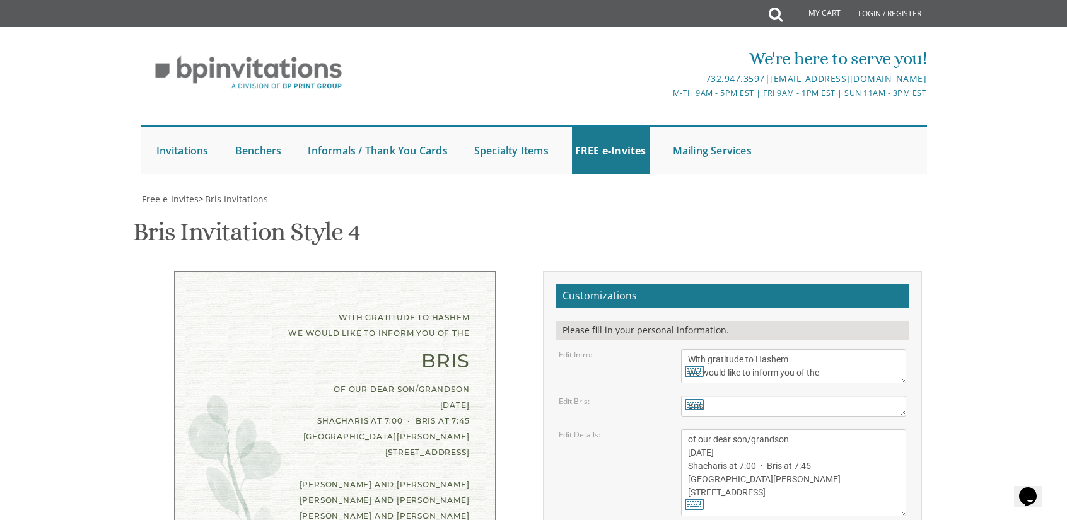
scroll to position [222, 0]
drag, startPoint x: 721, startPoint y: 177, endPoint x: 646, endPoint y: 175, distance: 75.1
click at [646, 396] on div "Edit Bris: Bris" at bounding box center [732, 406] width 367 height 21
paste textarea "Shalom Zachor and"
type textarea "Shalom Zachor and Bris"
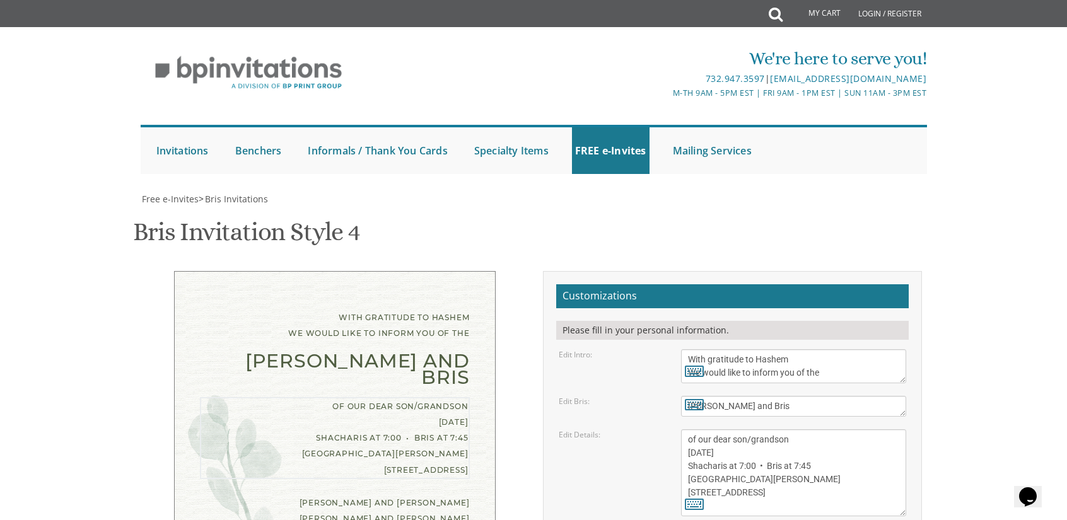
drag, startPoint x: 808, startPoint y: 289, endPoint x: 683, endPoint y: 233, distance: 137.7
click at [683, 429] on textarea "of our dear son/grandson Sunday, August 28th Shacharis at 7:00 • Bris at 7:45 K…" at bounding box center [794, 472] width 226 height 87
paste textarea "This Shabbos Parshas Vayelech At our home 217 Upland Road Shalom Zachor startin…"
type textarea "of our dear son/grandson This Shabbos Parshas Vayelech At our home 217 Upland R…"
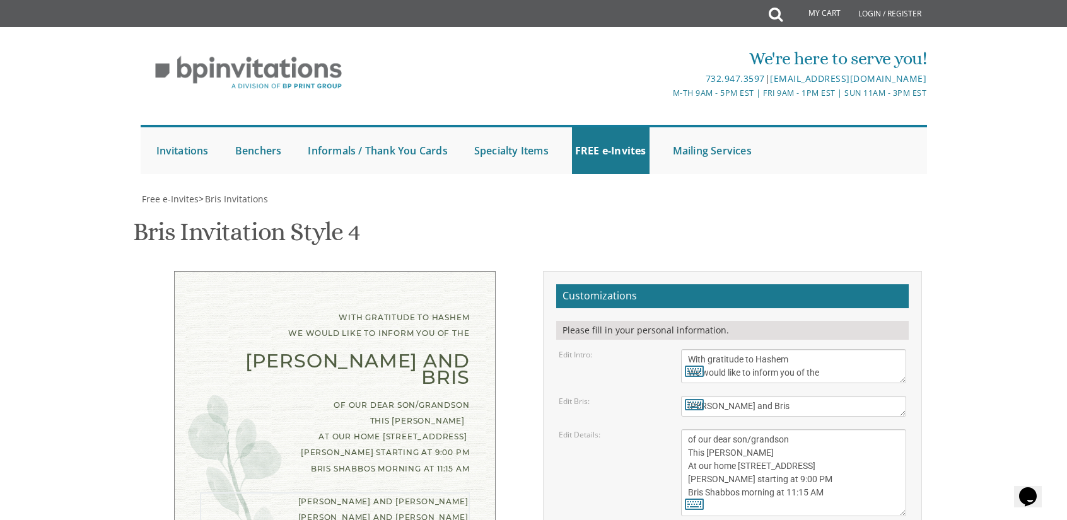
drag, startPoint x: 820, startPoint y: 313, endPoint x: 904, endPoint y: 373, distance: 102.6
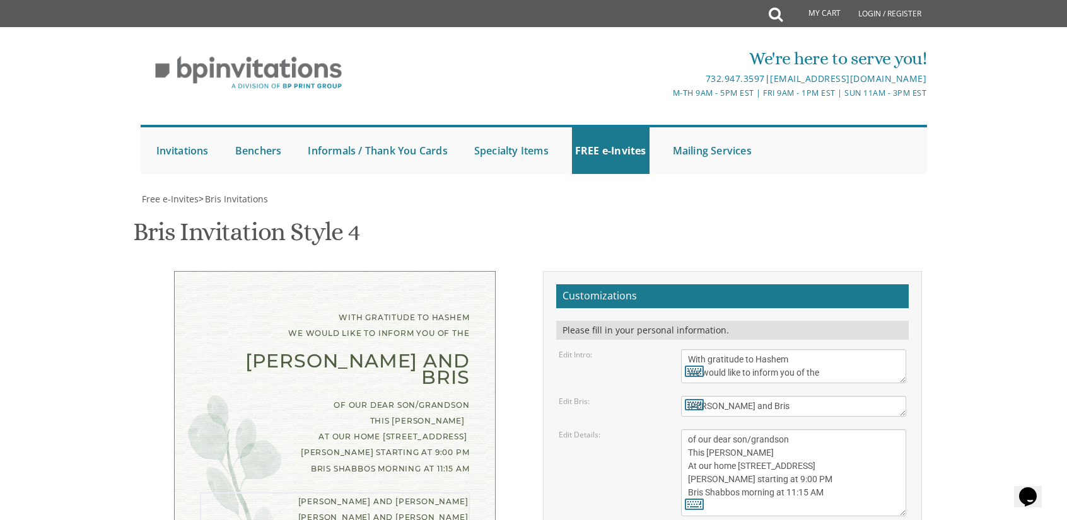
click at [904, 373] on form "Customizations Please fill in your personal information. Edit Intro: With grati…" at bounding box center [732, 486] width 353 height 404
type textarea "Aharon Yoel and Sara Leah Sperka Nesanel and Tova Sperka Shmuel and Julie Weinr…"
click at [809, 429] on textarea "of our dear son/grandson Sunday, August 28th Shacharis at 7:00 • Bris at 7:45 K…" at bounding box center [794, 472] width 226 height 87
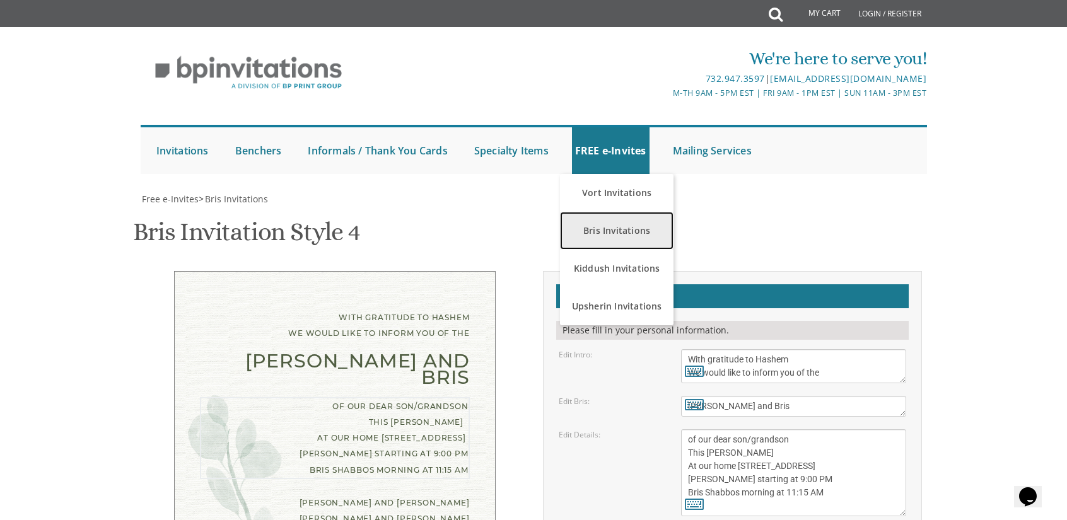
click at [622, 212] on link "Bris Invitations" at bounding box center [617, 231] width 114 height 38
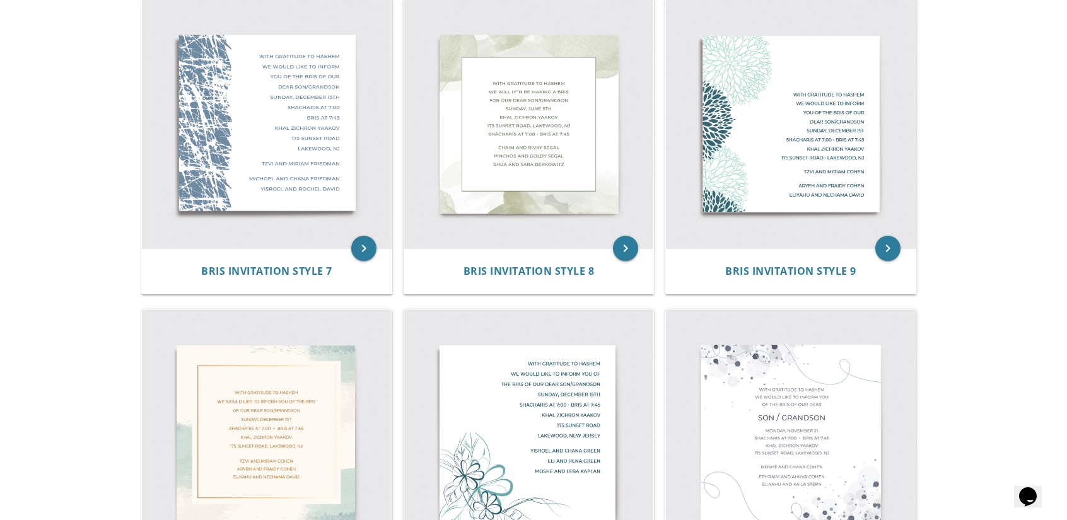
scroll to position [904, 0]
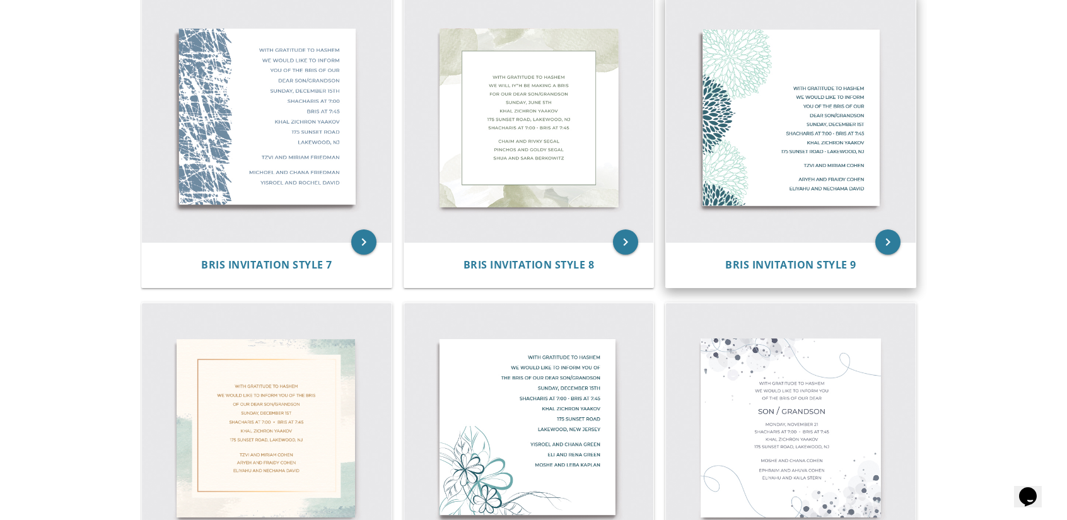
click at [801, 144] on img at bounding box center [791, 118] width 250 height 250
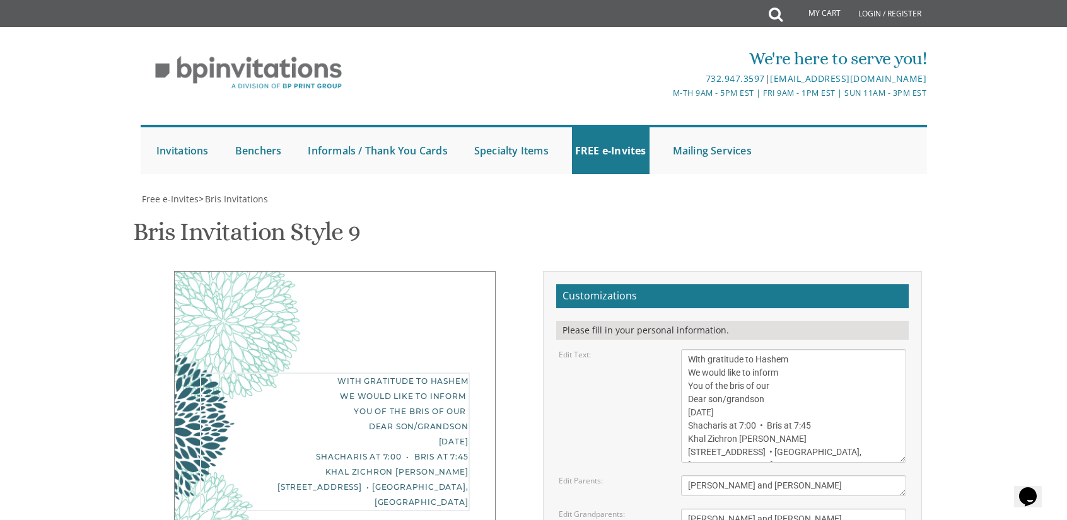
drag, startPoint x: 832, startPoint y: 452, endPoint x: 618, endPoint y: 339, distance: 241.7
click at [618, 339] on form "Customizations Please fill in your personal information. Edit Text: Edit Parent…" at bounding box center [732, 469] width 353 height 370
paste textarea "you of the [PERSON_NAME] and [PERSON_NAME] of our dear sonThis Shabbos Parshas …"
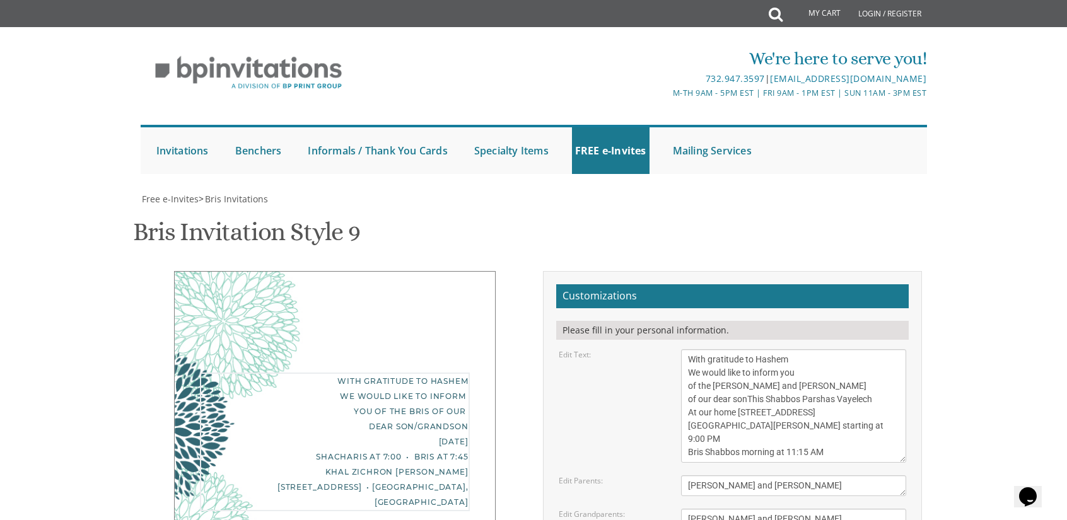
scroll to position [131, 0]
click at [747, 349] on textarea "With gratitude to Hashem We would like to inform You of the bris of our Dear so…" at bounding box center [794, 406] width 226 height 114
click at [834, 349] on textarea "With gratitude to Hashem We would like to inform You of the bris of our Dear so…" at bounding box center [794, 406] width 226 height 114
type textarea "With gratitude to Hashem We would like to inform you of the [PERSON_NAME] and […"
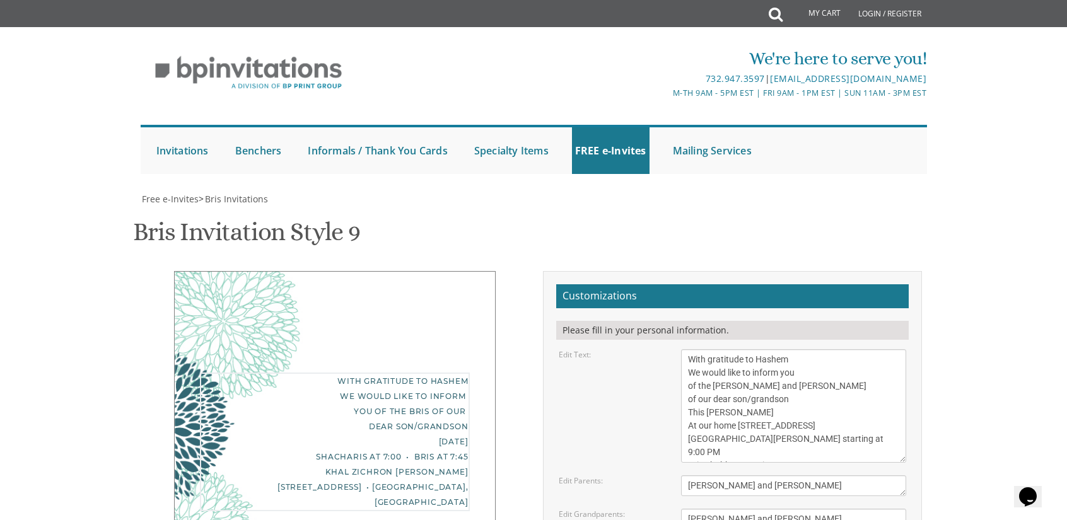
click at [732, 475] on textarea "[PERSON_NAME] and [PERSON_NAME]" at bounding box center [794, 485] width 226 height 21
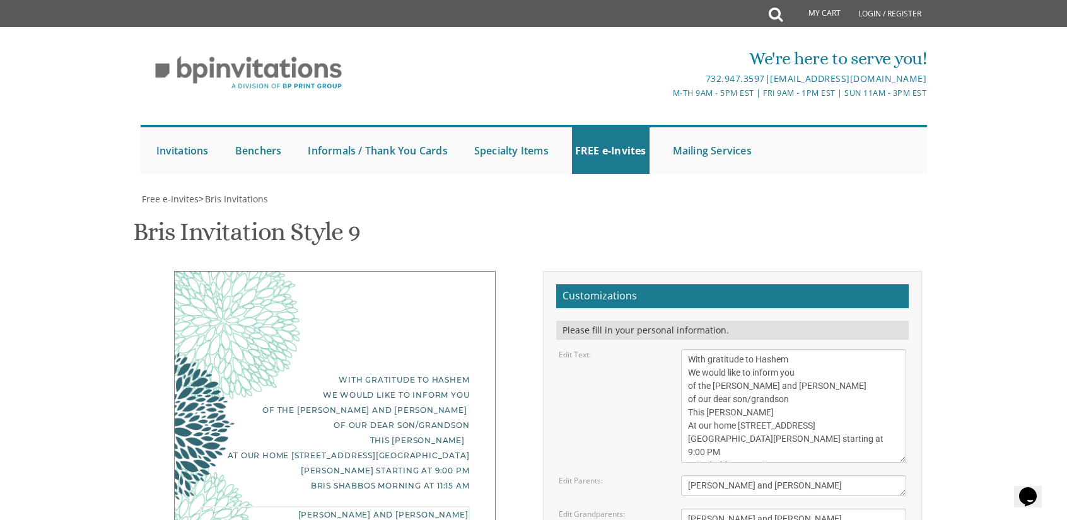
click at [732, 475] on textarea "[PERSON_NAME] and [PERSON_NAME]" at bounding box center [794, 485] width 226 height 21
type textarea "[PERSON_NAME] and [PERSON_NAME]"
click at [737, 509] on textarea "[PERSON_NAME] and [PERSON_NAME] [PERSON_NAME] and [PERSON_NAME]" at bounding box center [794, 526] width 226 height 34
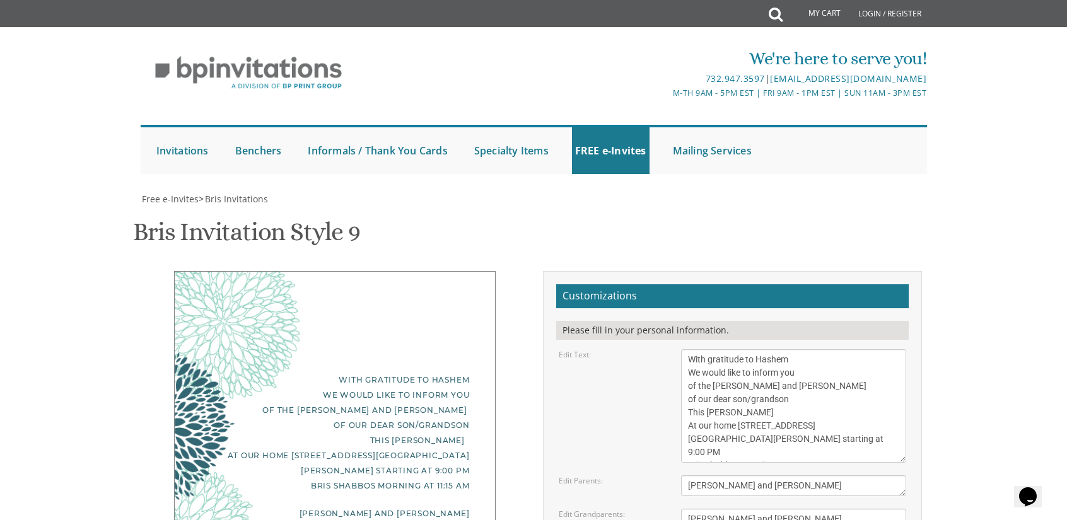
drag, startPoint x: 737, startPoint y: 279, endPoint x: 748, endPoint y: 298, distance: 21.5
click at [748, 509] on textarea "[PERSON_NAME] and [PERSON_NAME] [PERSON_NAME] and [PERSON_NAME]" at bounding box center [794, 526] width 226 height 34
type textarea "[PERSON_NAME] and [PERSON_NAME] [PERSON_NAME] and [PERSON_NAME]"
click at [470, 405] on div "With gratitude to Hashem We would like to inform you of the [PERSON_NAME] and […" at bounding box center [534, 473] width 796 height 405
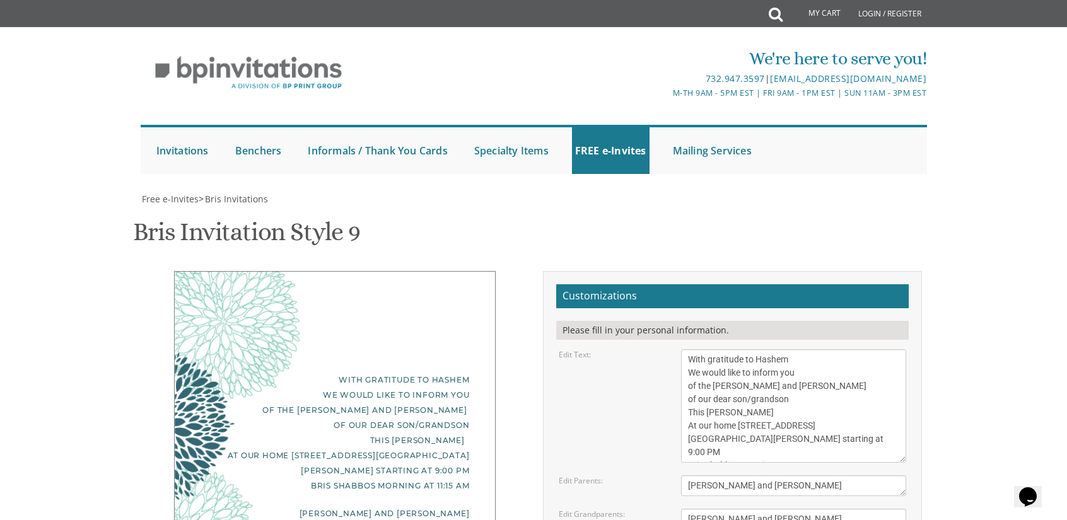
type input "[EMAIL_ADDRESS][DOMAIN_NAME]"
